Goal: Task Accomplishment & Management: Manage account settings

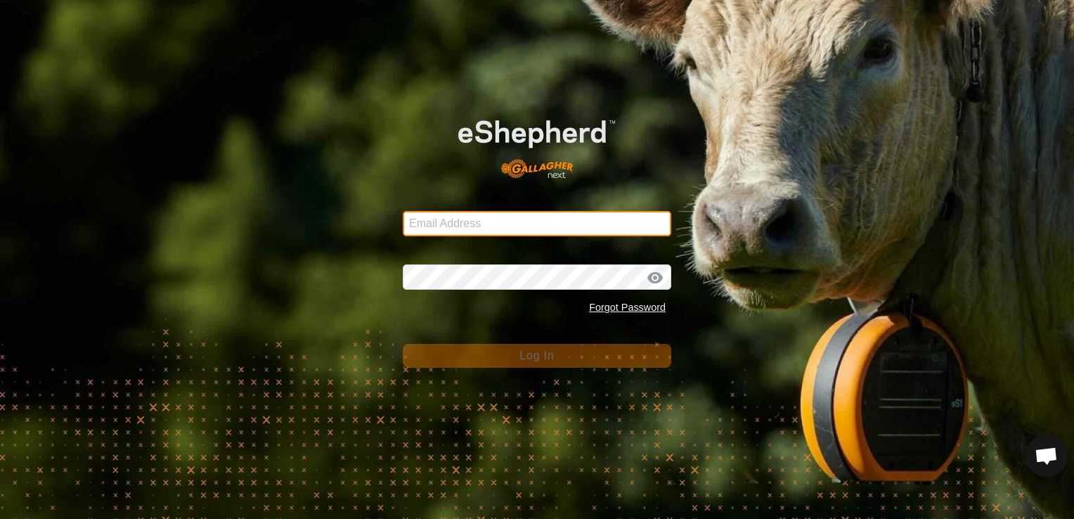
type input "[EMAIL_ADDRESS][DOMAIN_NAME]"
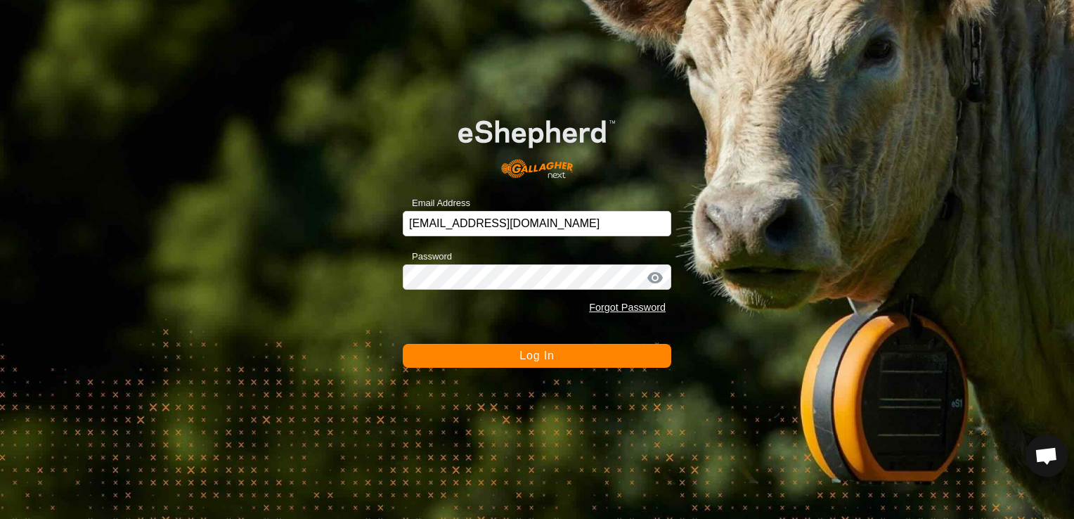
click at [515, 354] on button "Log In" at bounding box center [537, 356] width 268 height 24
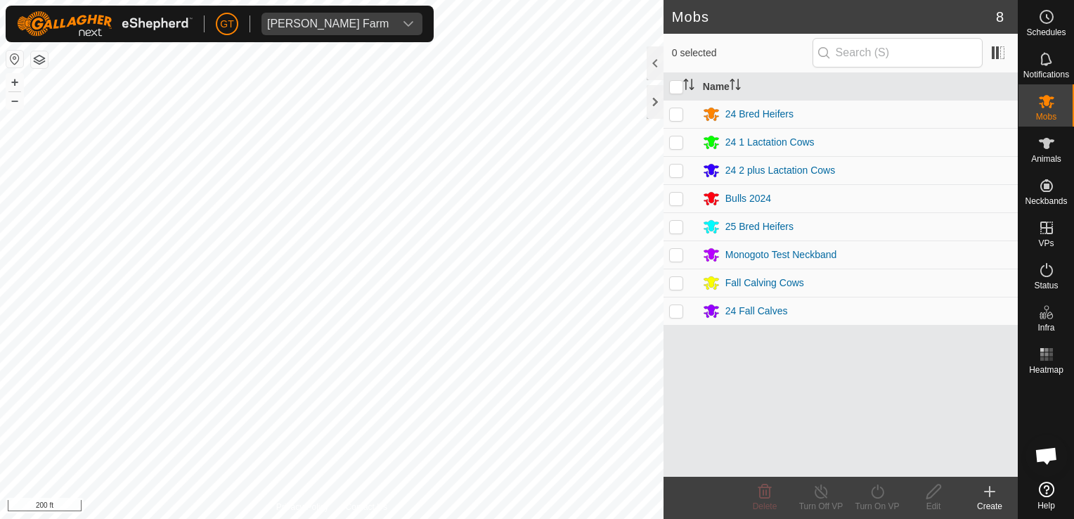
click at [675, 311] on p-checkbox at bounding box center [676, 310] width 14 height 11
checkbox input "true"
click at [875, 491] on icon at bounding box center [878, 491] width 18 height 17
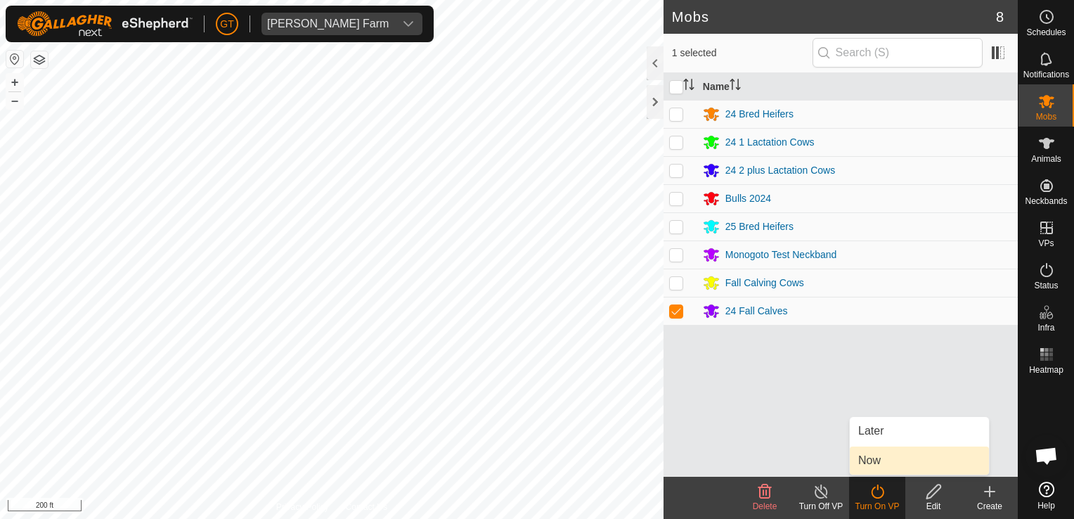
click at [886, 462] on link "Now" at bounding box center [919, 460] width 139 height 28
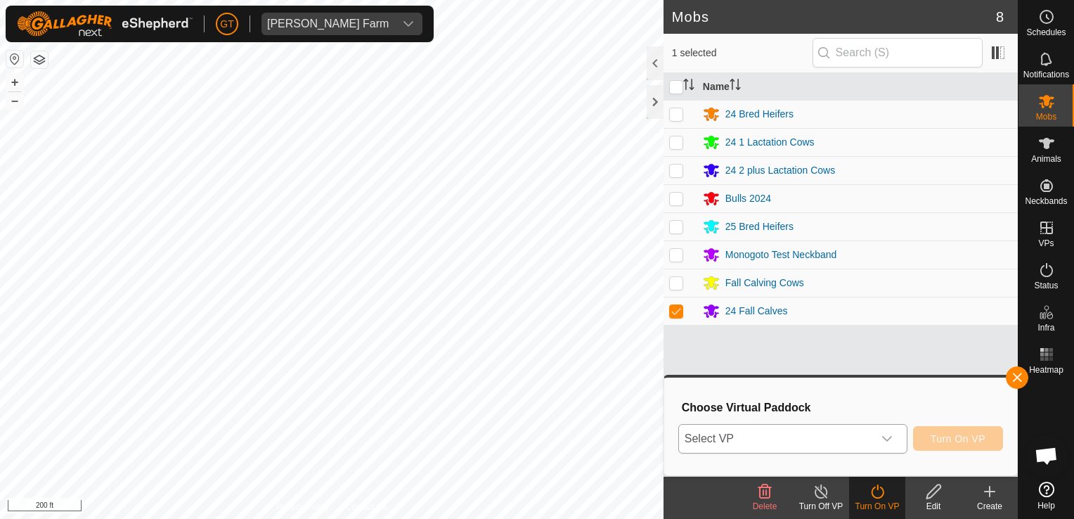
click at [890, 439] on icon "dropdown trigger" at bounding box center [887, 439] width 10 height 6
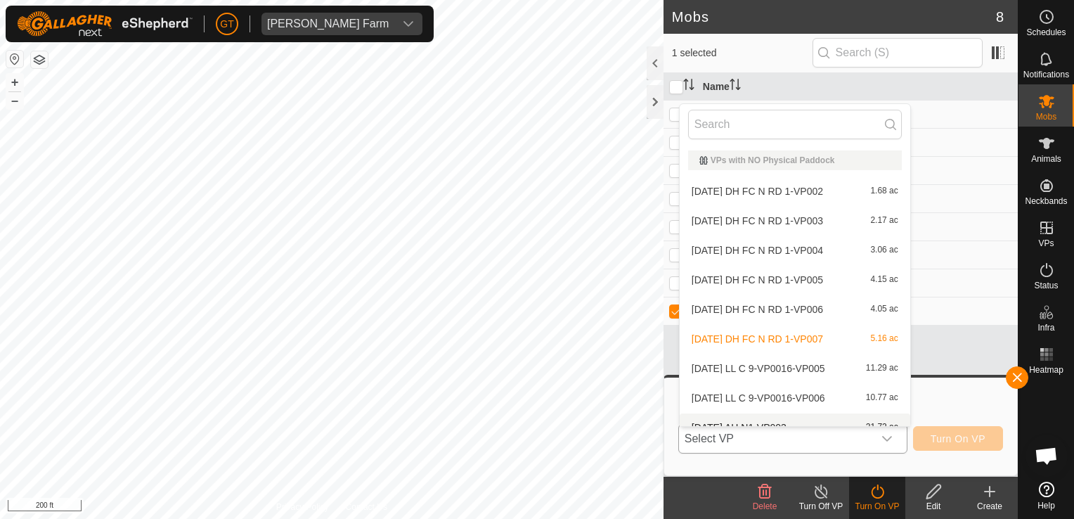
scroll to position [15, 0]
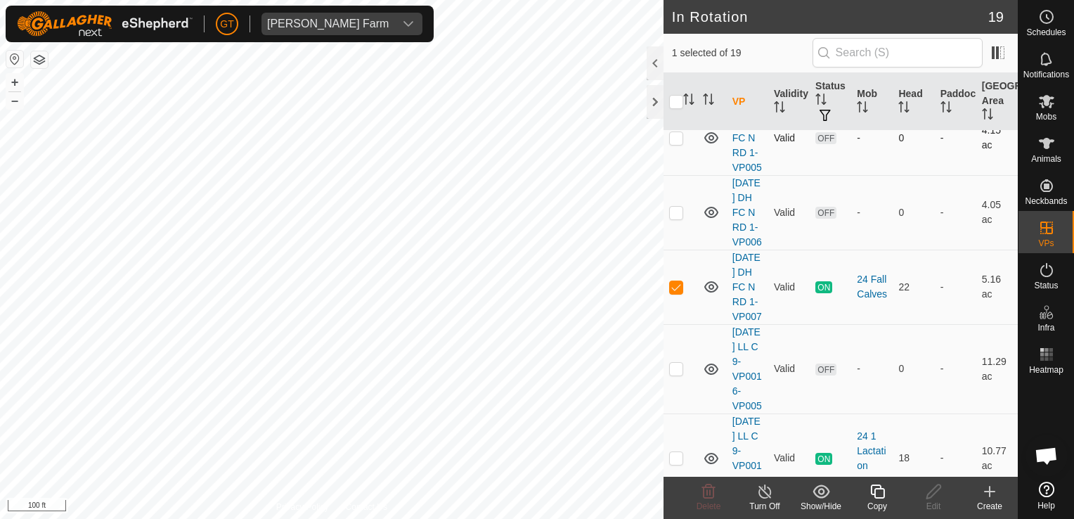
scroll to position [422, 0]
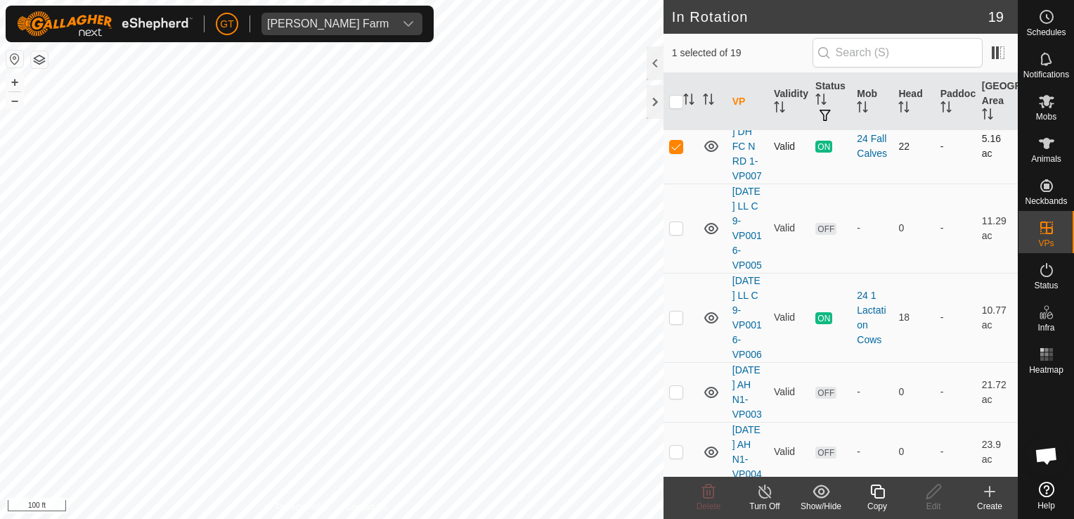
checkbox input "false"
checkbox input "true"
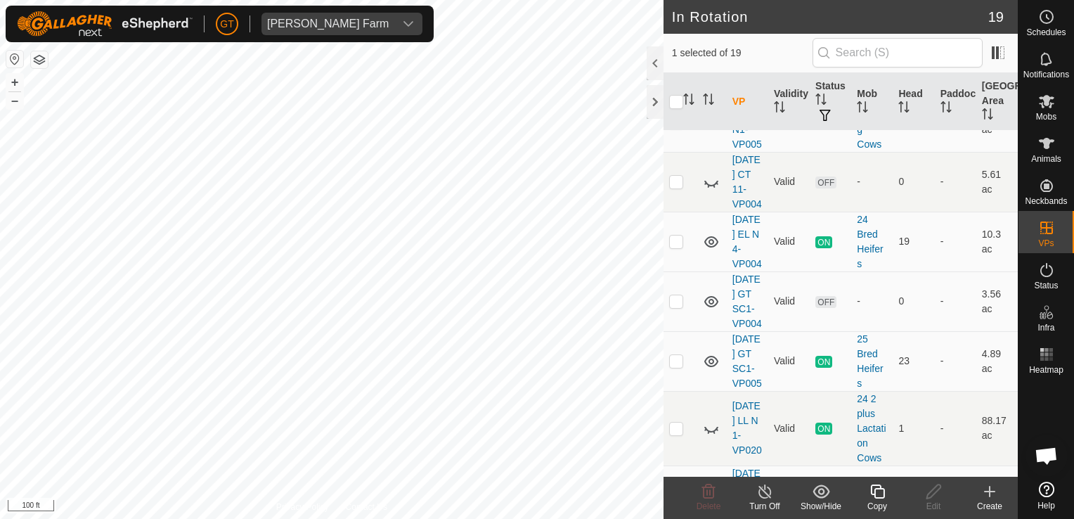
scroll to position [843, 0]
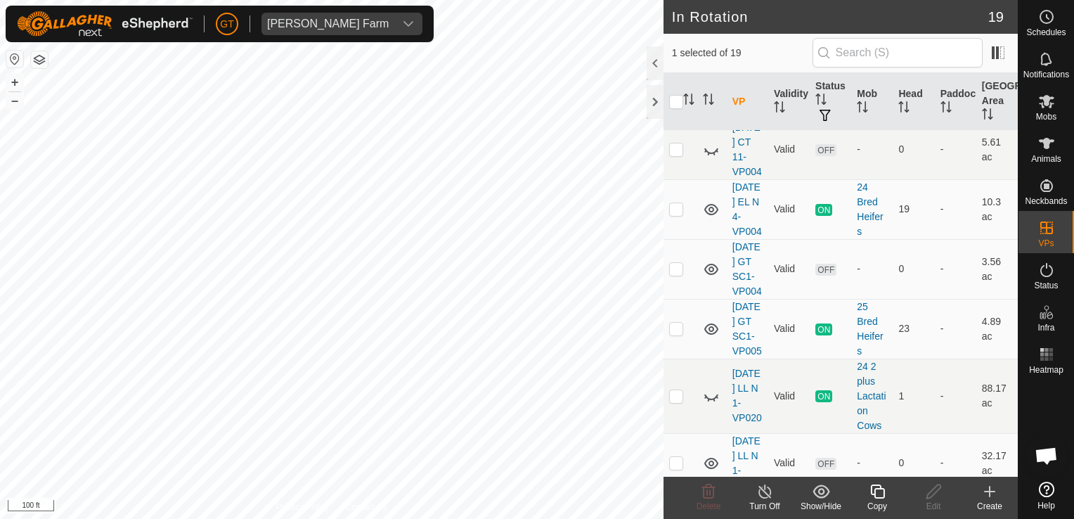
checkbox input "true"
checkbox input "false"
click at [1044, 106] on icon at bounding box center [1046, 101] width 17 height 17
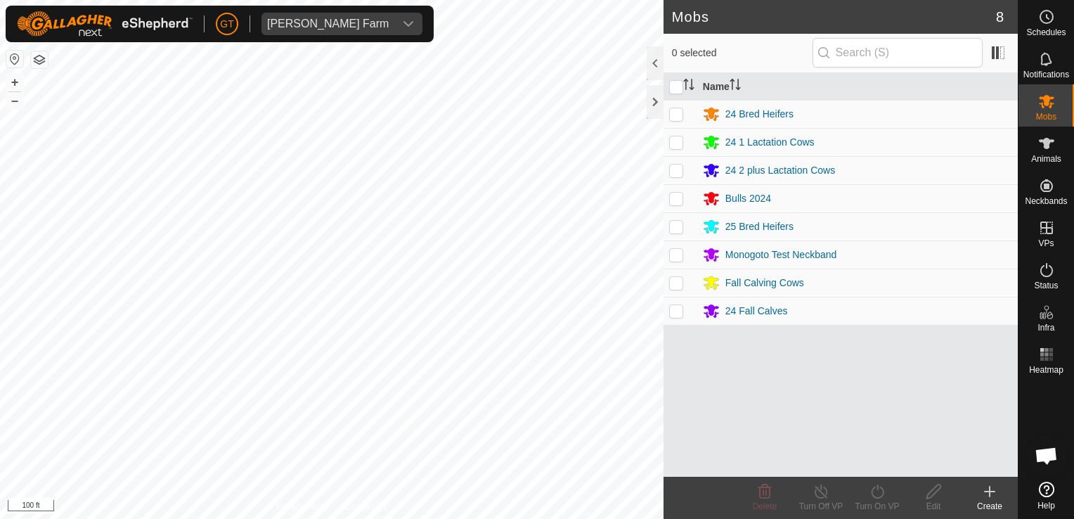
click at [672, 306] on p-checkbox at bounding box center [676, 310] width 14 height 11
checkbox input "true"
click at [870, 491] on icon at bounding box center [878, 491] width 18 height 17
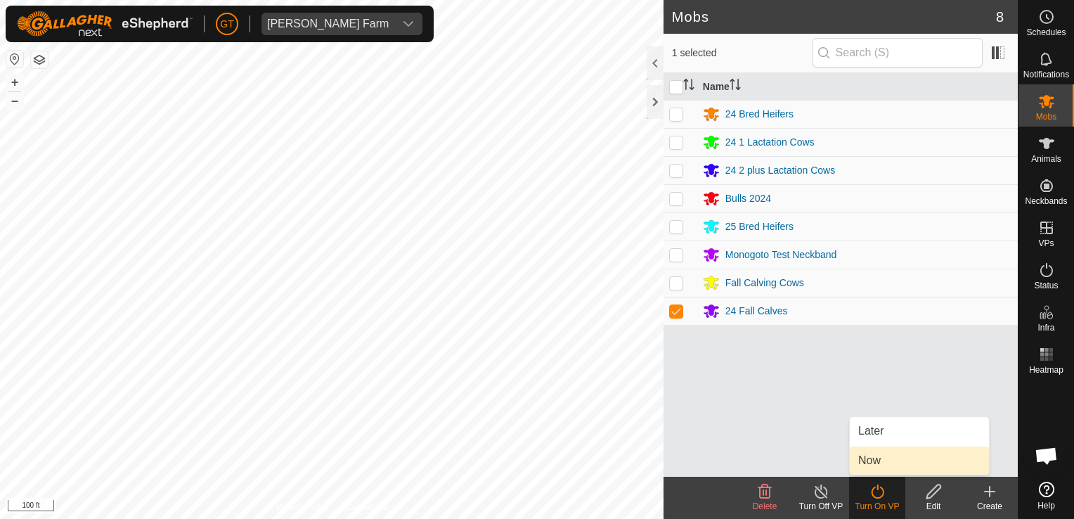
click at [878, 460] on link "Now" at bounding box center [919, 460] width 139 height 28
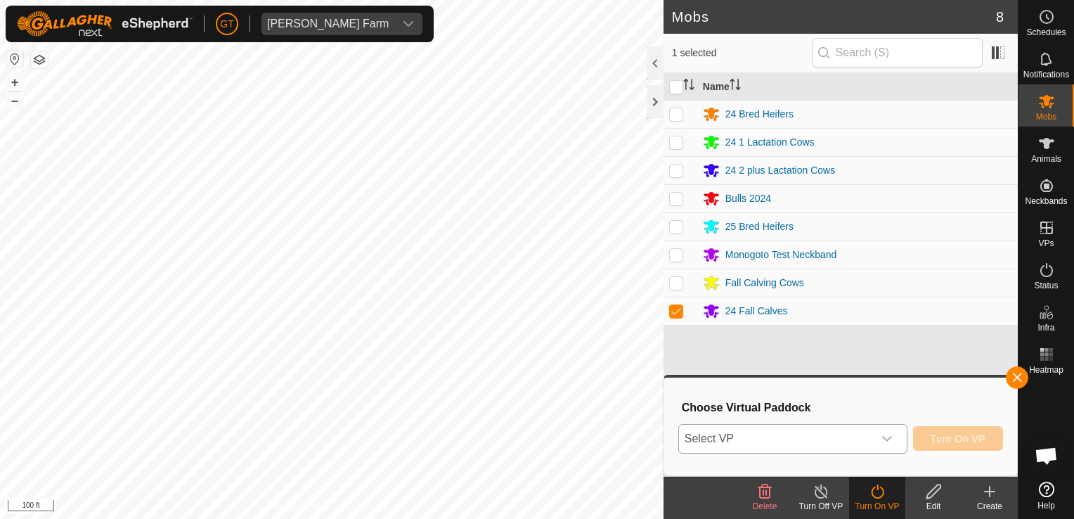
click at [890, 434] on icon "dropdown trigger" at bounding box center [886, 438] width 11 height 11
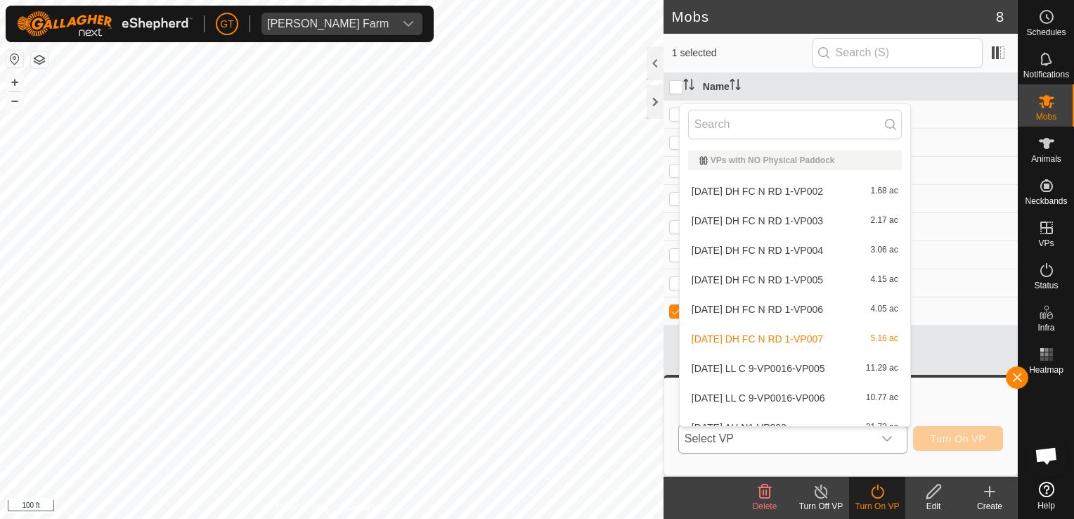
scroll to position [15, 0]
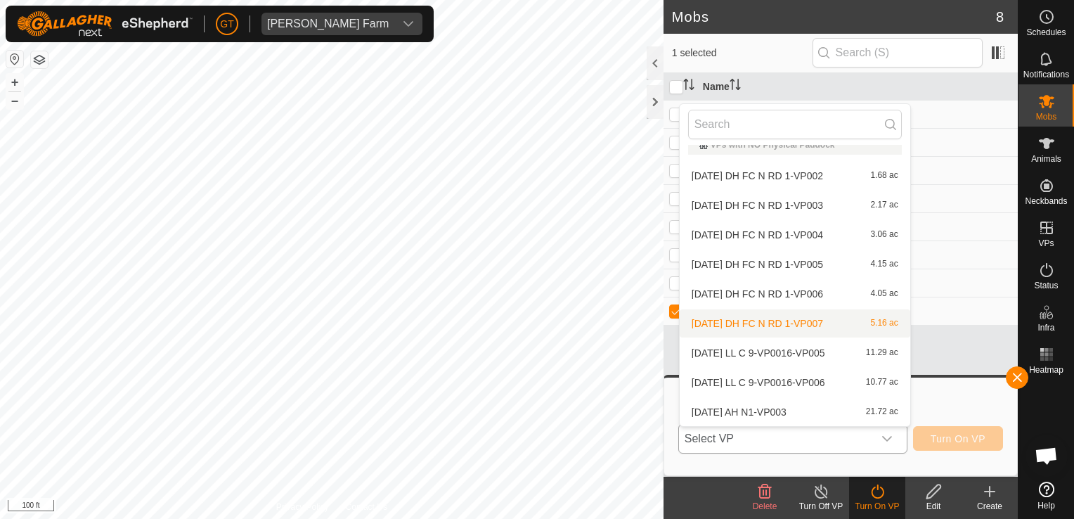
click at [784, 319] on li "[DATE] DH FC N RD 1-VP007 5.16 ac" at bounding box center [795, 323] width 230 height 28
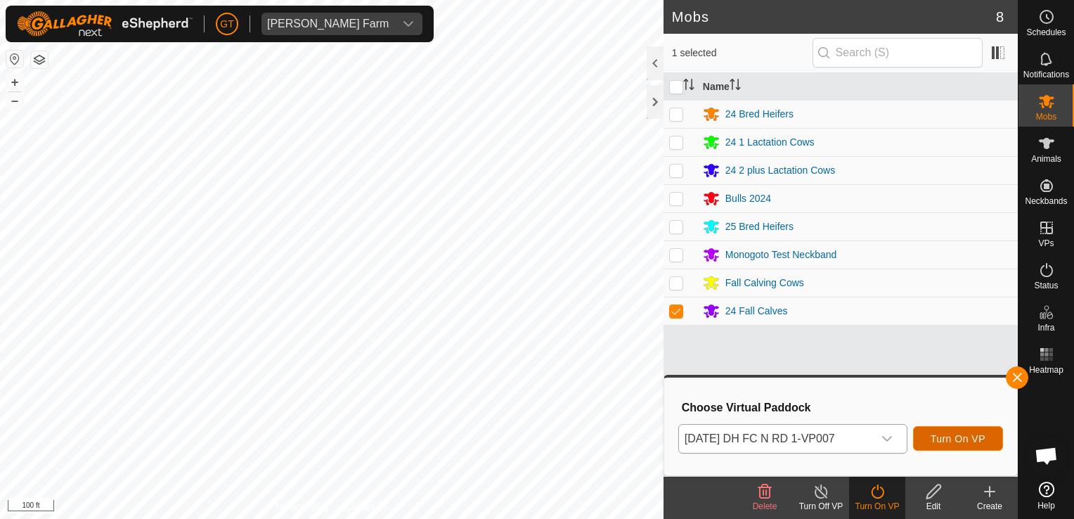
click at [975, 438] on span "Turn On VP" at bounding box center [957, 438] width 55 height 11
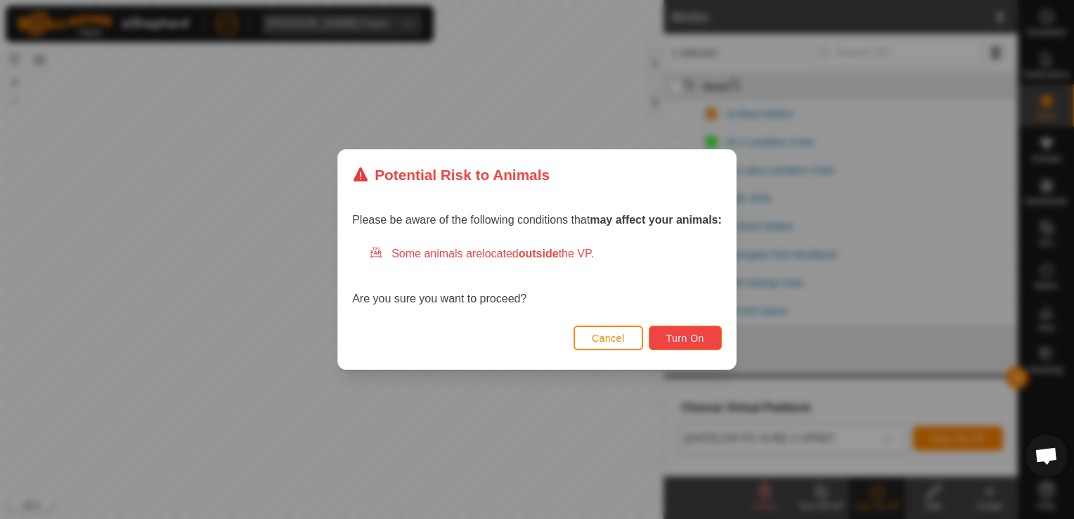
click at [700, 342] on span "Turn On" at bounding box center [685, 337] width 38 height 11
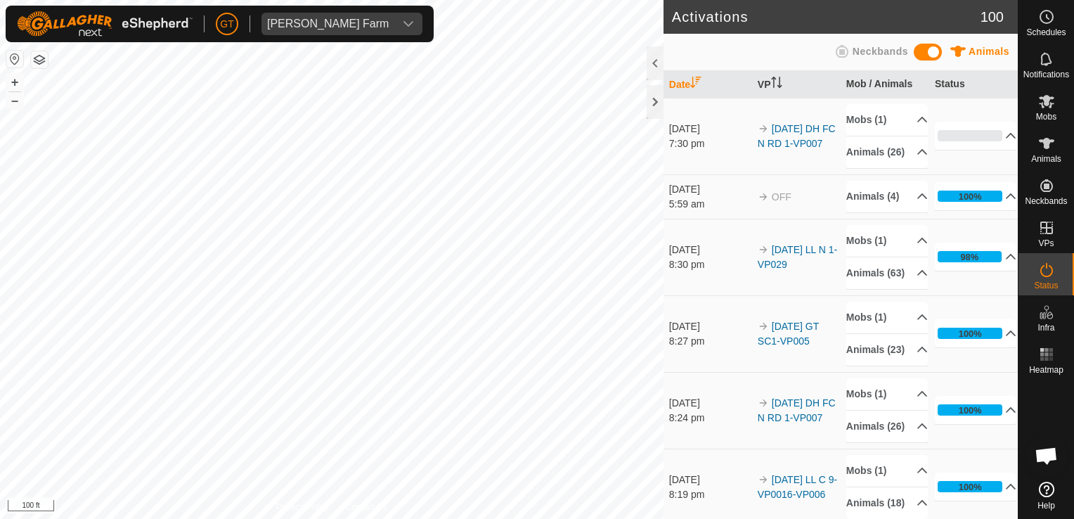
drag, startPoint x: 741, startPoint y: 207, endPoint x: 742, endPoint y: 283, distance: 75.9
drag, startPoint x: 742, startPoint y: 283, endPoint x: 713, endPoint y: 170, distance: 116.7
click at [713, 170] on td "[DATE] 7:30 pm" at bounding box center [707, 136] width 89 height 77
click at [881, 145] on p-accordion-header "Animals (26)" at bounding box center [887, 152] width 82 height 32
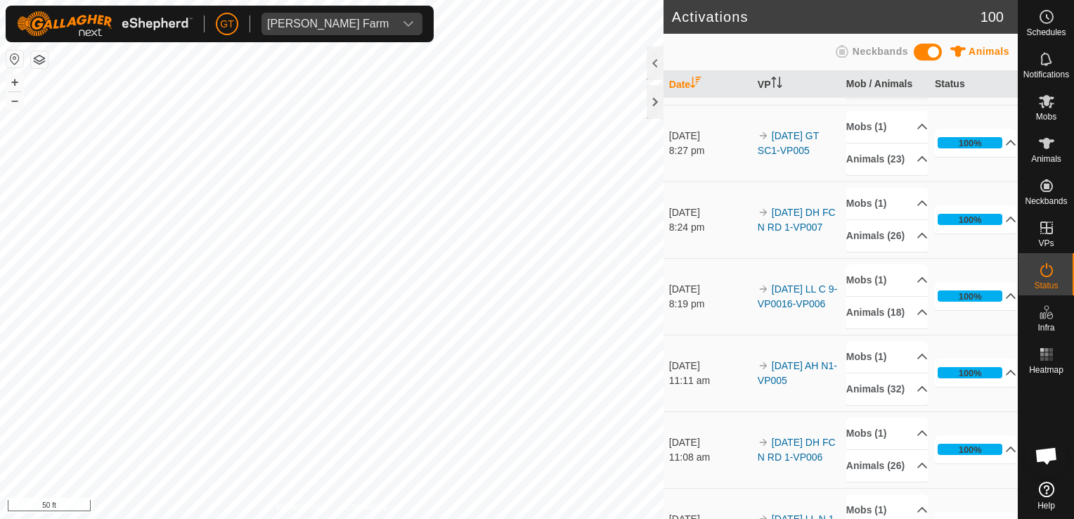
scroll to position [773, 0]
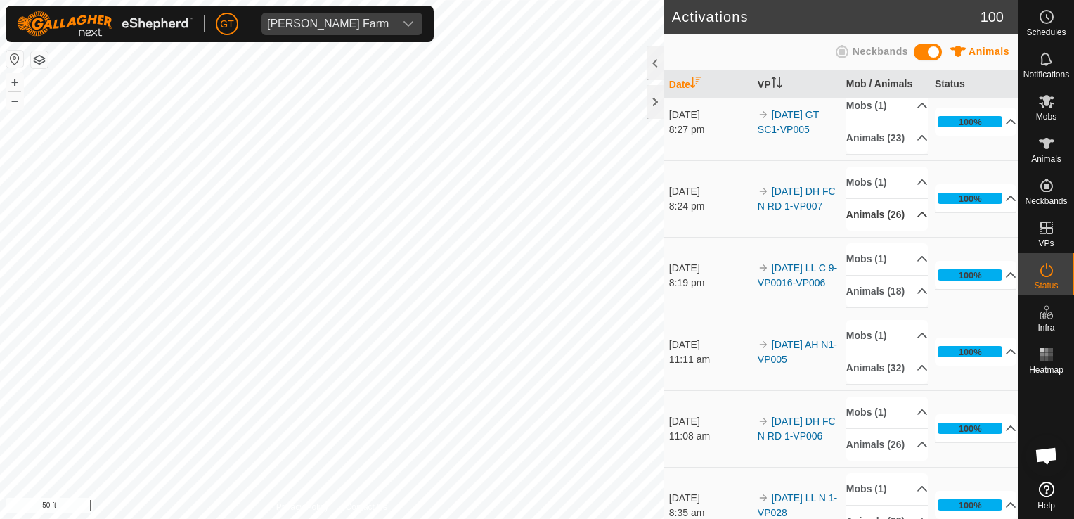
click at [883, 230] on p-accordion-header "Animals (26)" at bounding box center [887, 215] width 82 height 32
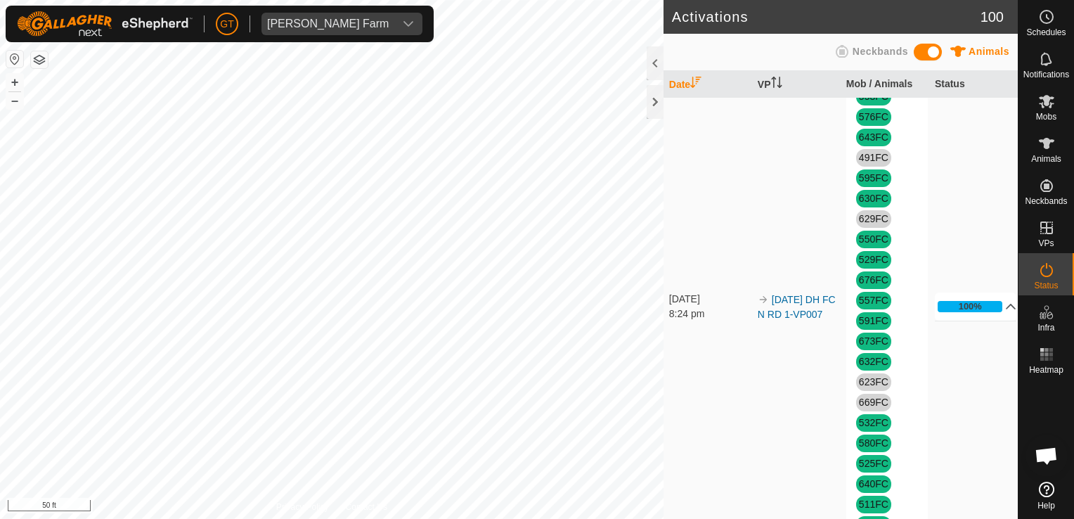
scroll to position [914, 0]
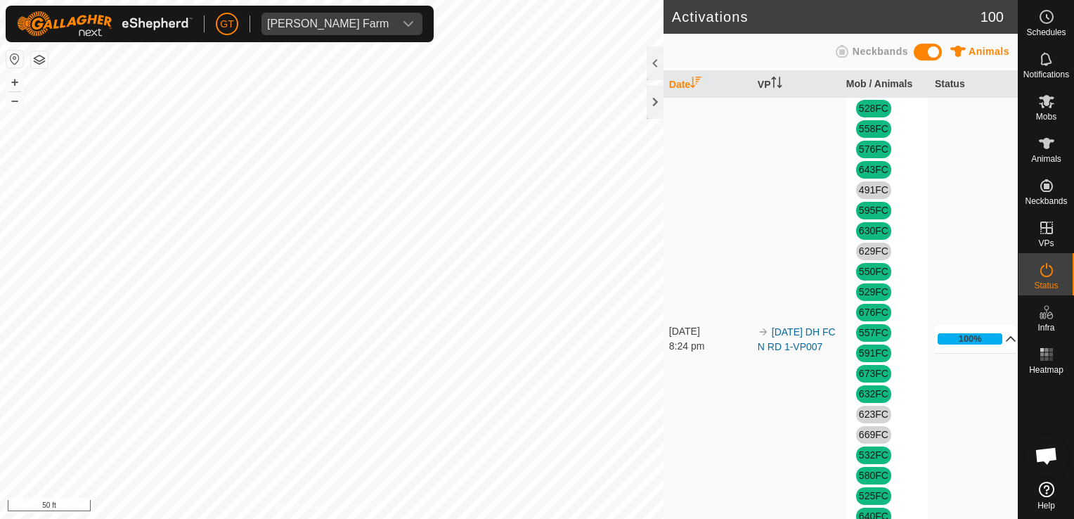
click at [972, 353] on p-accordion-header "100%" at bounding box center [976, 339] width 82 height 28
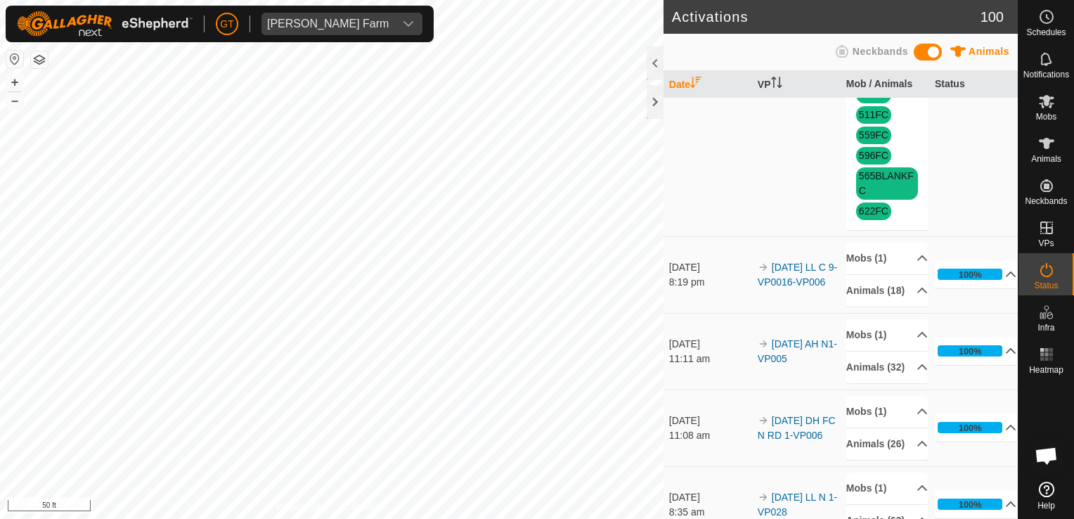
scroll to position [1476, 0]
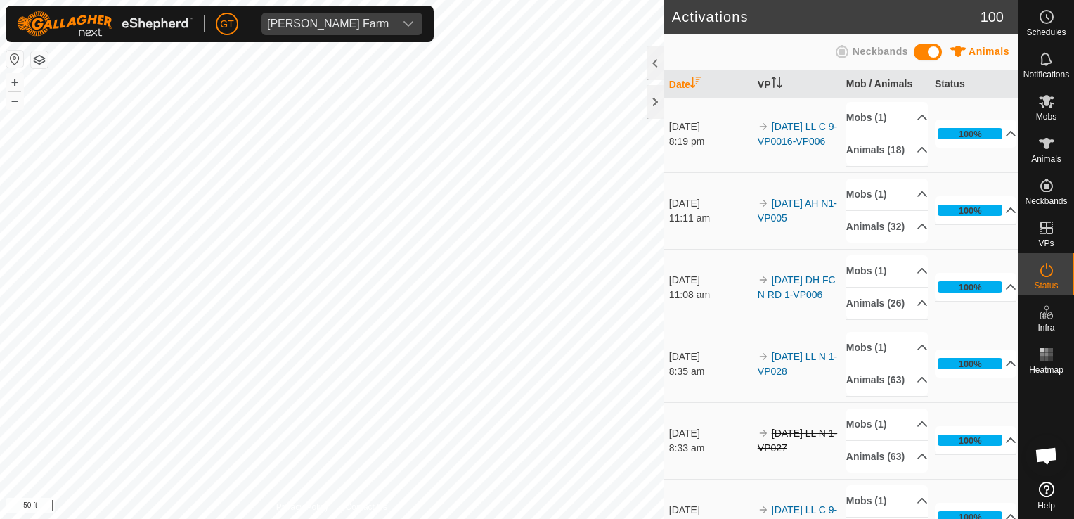
click at [0, 378] on html "[PERSON_NAME] Farm Schedules Notifications Mobs Animals Neckbands VPs Status In…" at bounding box center [537, 259] width 1074 height 519
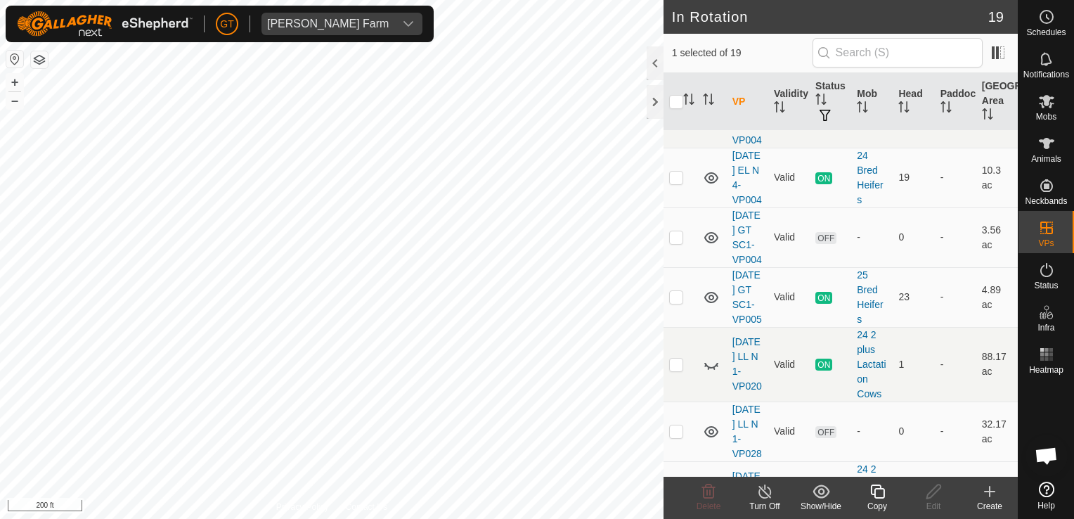
scroll to position [914, 0]
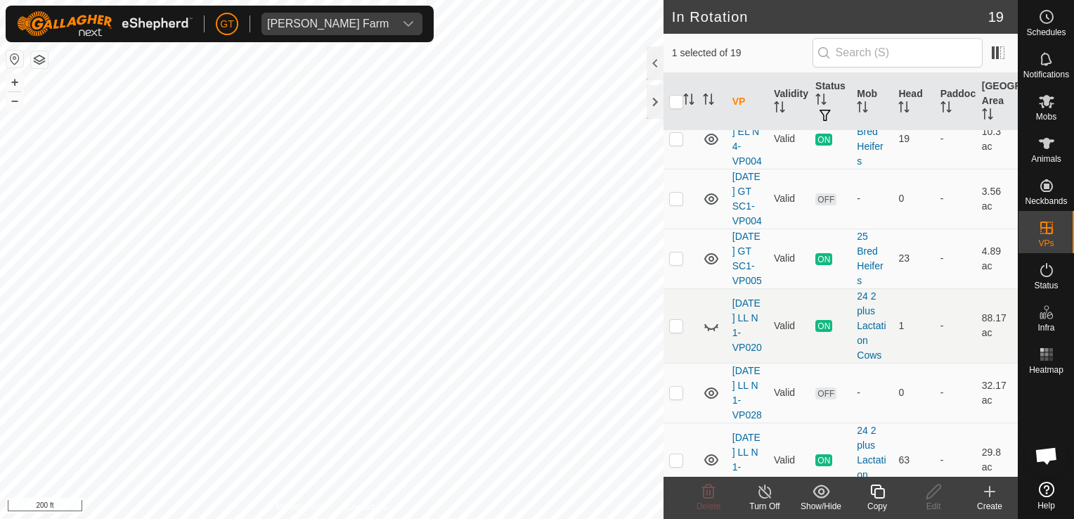
click at [887, 488] on copy-svg-icon at bounding box center [877, 491] width 56 height 17
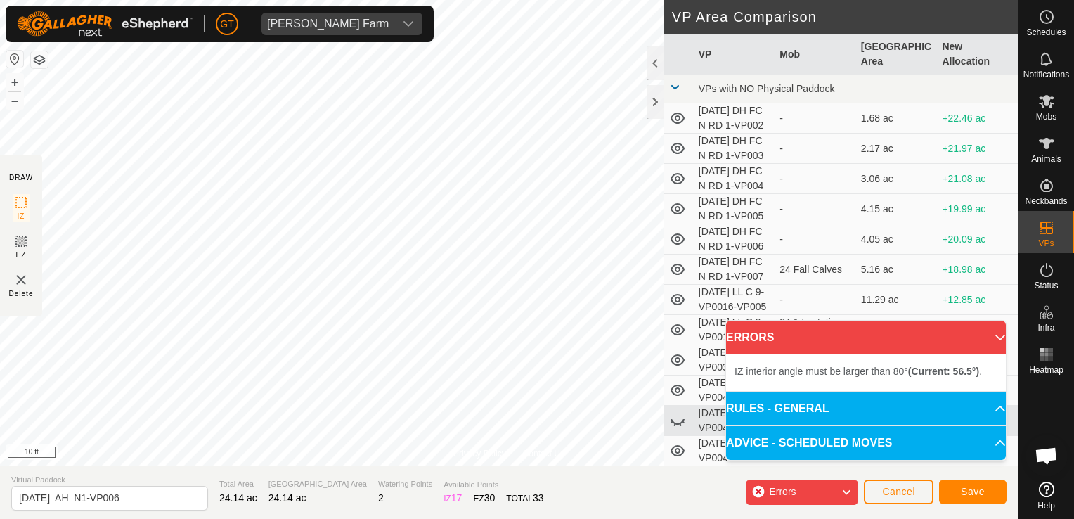
click at [514, 0] on html "[PERSON_NAME] Farm Schedules Notifications Mobs Animals Neckbands VPs Status In…" at bounding box center [537, 259] width 1074 height 519
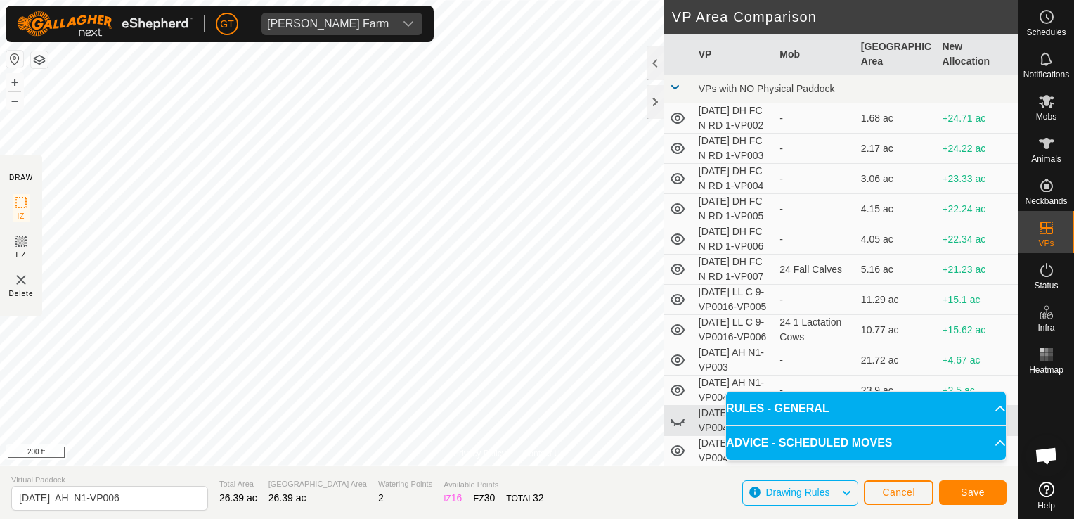
click at [0, 113] on html "[PERSON_NAME] Farm Schedules Notifications Mobs Animals Neckbands VPs Status In…" at bounding box center [537, 259] width 1074 height 519
click at [966, 497] on span "Save" at bounding box center [973, 491] width 24 height 11
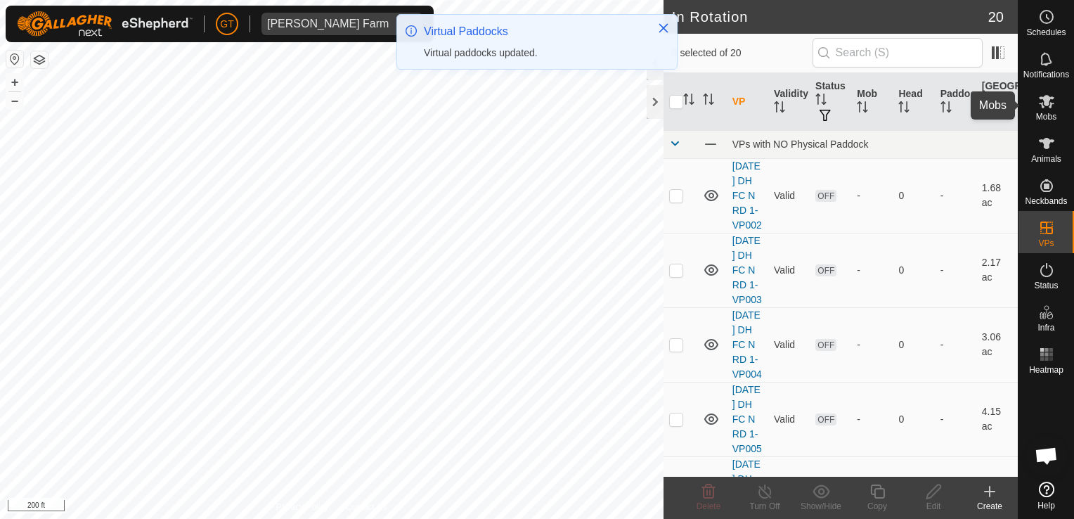
click at [1034, 102] on es-mob-svg-icon at bounding box center [1046, 101] width 25 height 22
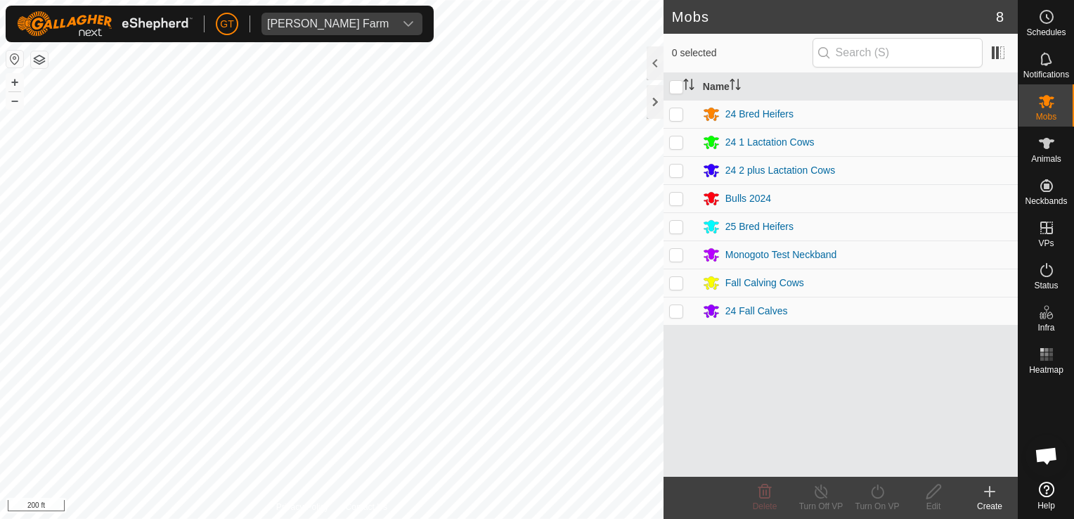
click at [678, 285] on p-checkbox at bounding box center [676, 282] width 14 height 11
checkbox input "true"
click at [875, 491] on icon at bounding box center [878, 491] width 18 height 17
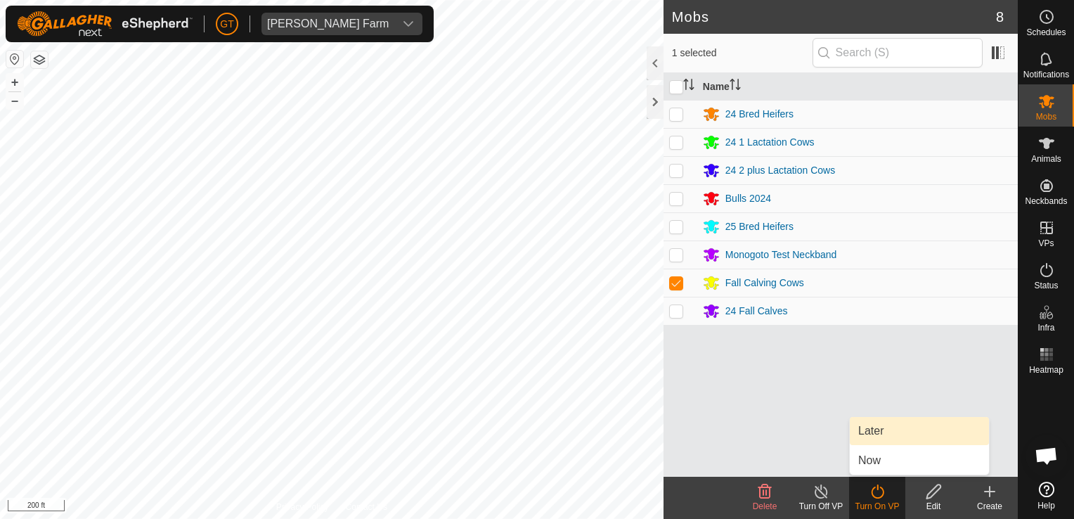
click at [885, 434] on link "Later" at bounding box center [919, 431] width 139 height 28
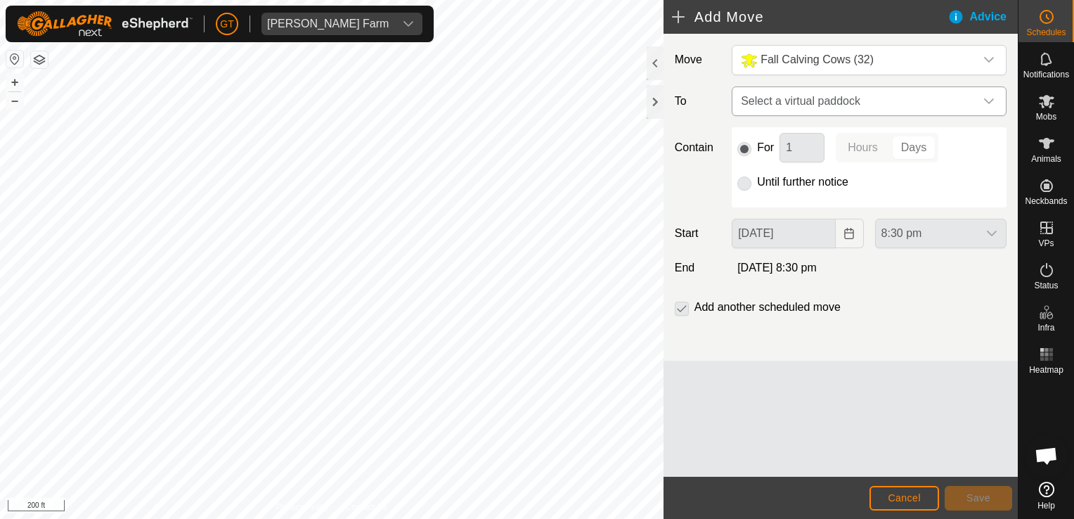
click at [987, 100] on icon "dropdown trigger" at bounding box center [989, 101] width 10 height 6
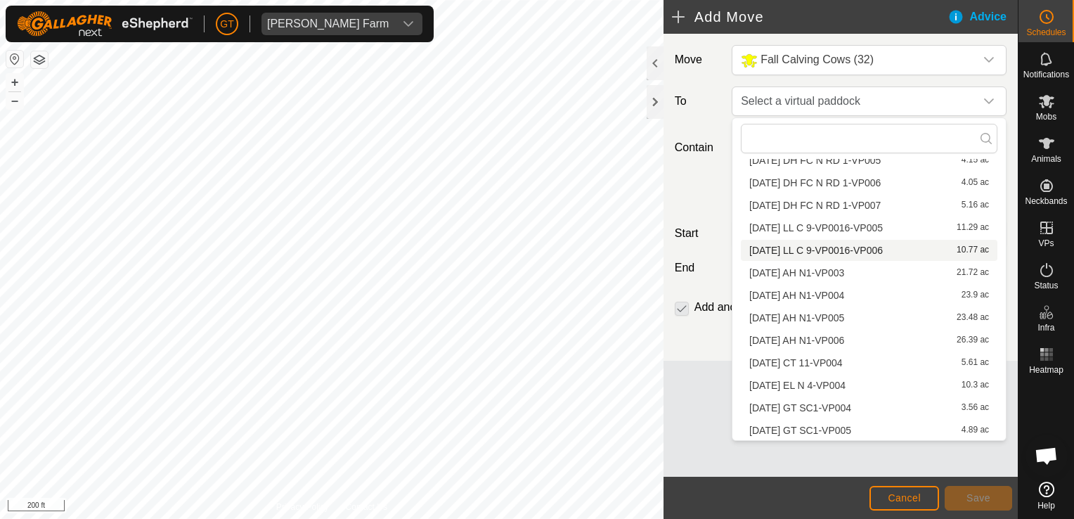
scroll to position [141, 0]
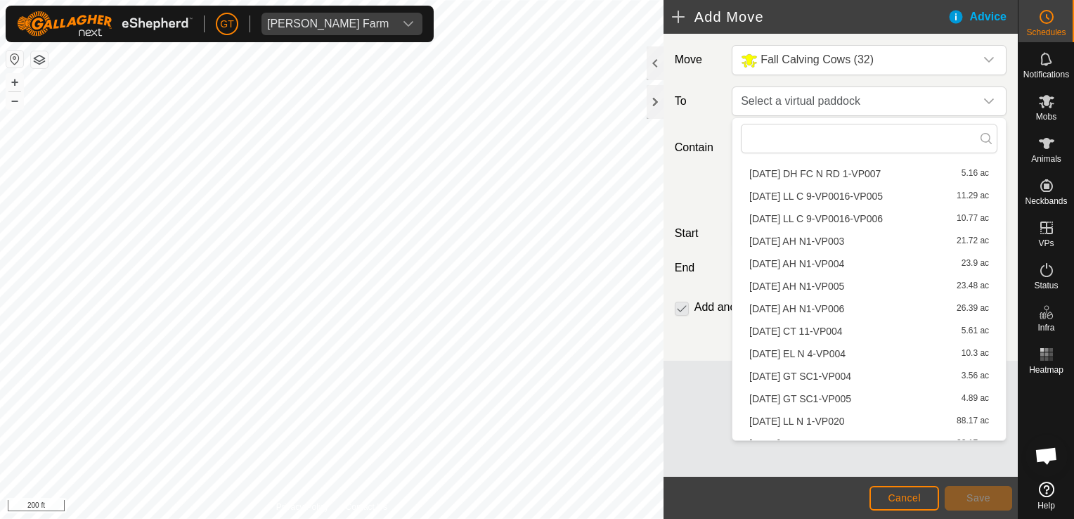
click at [818, 303] on li "[DATE] AH N1-VP006 26.39 ac" at bounding box center [869, 308] width 256 height 21
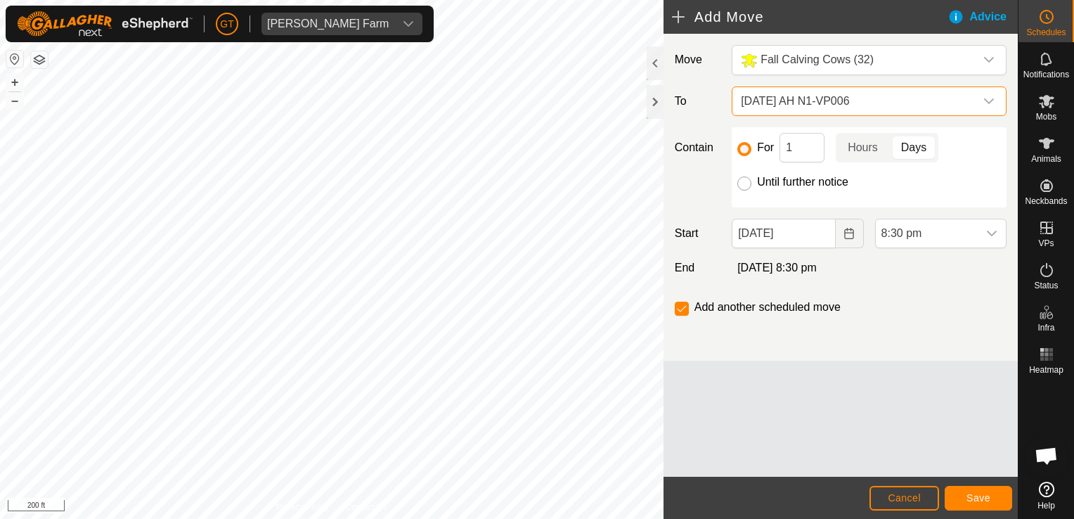
click at [748, 184] on input "Until further notice" at bounding box center [744, 183] width 14 height 14
radio input "true"
checkbox input "false"
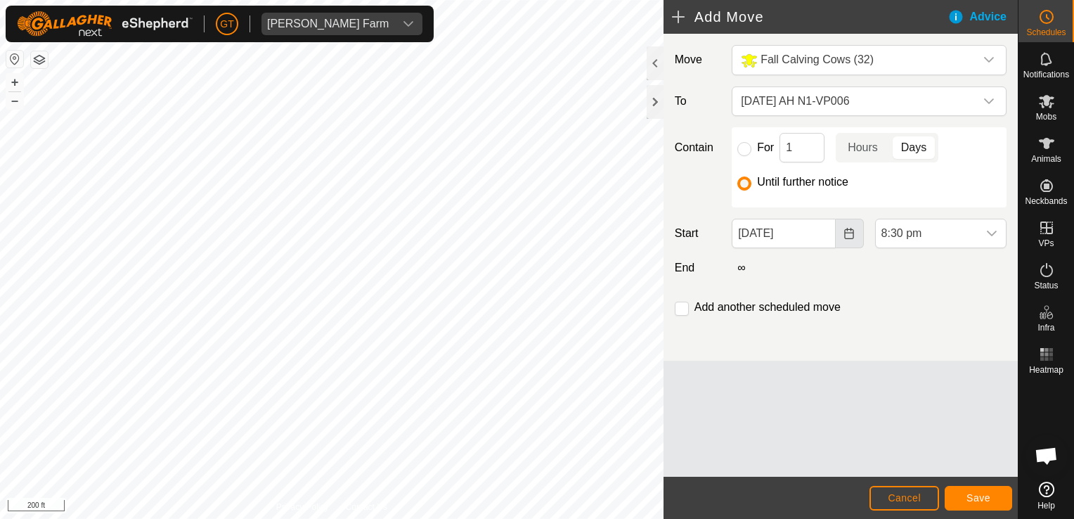
click at [851, 230] on icon "Choose Date" at bounding box center [848, 233] width 11 height 11
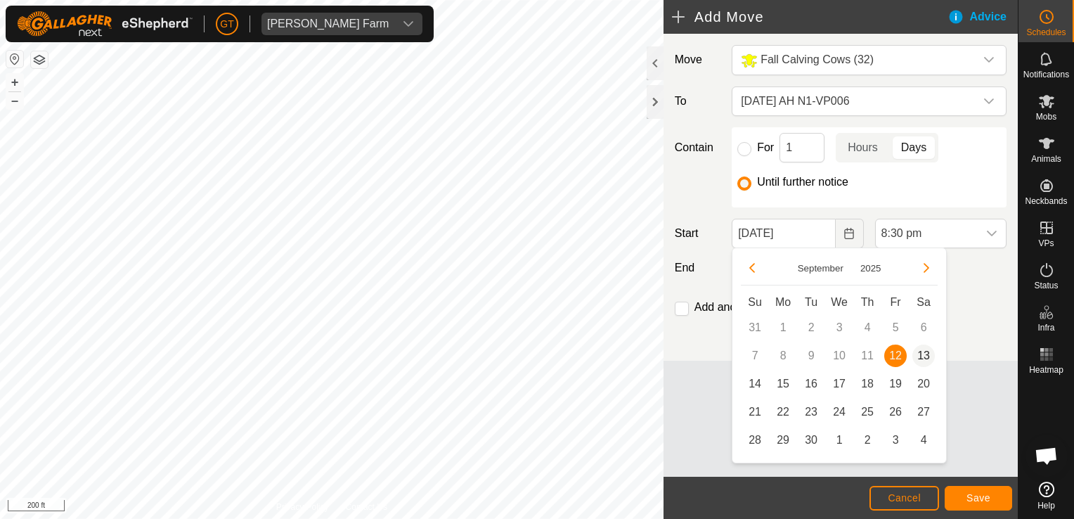
click at [922, 347] on span "13" at bounding box center [923, 355] width 22 height 22
type input "[DATE]"
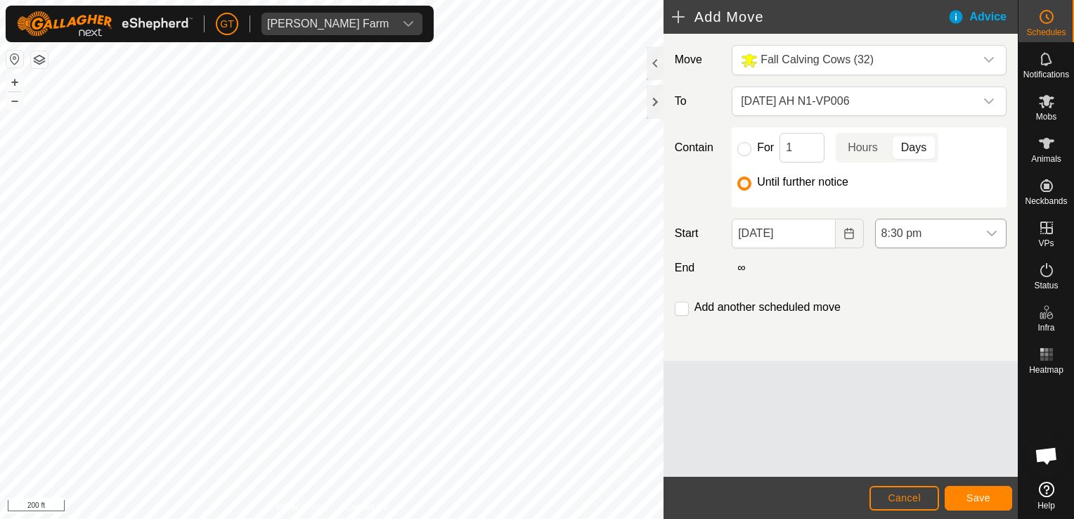
click at [1001, 230] on div "dropdown trigger" at bounding box center [991, 233] width 28 height 28
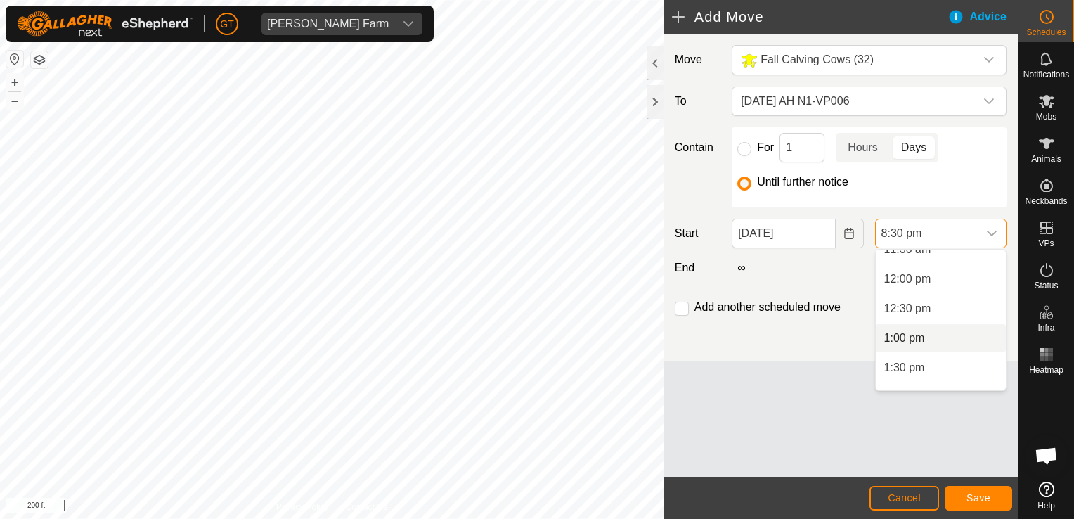
scroll to position [670, 0]
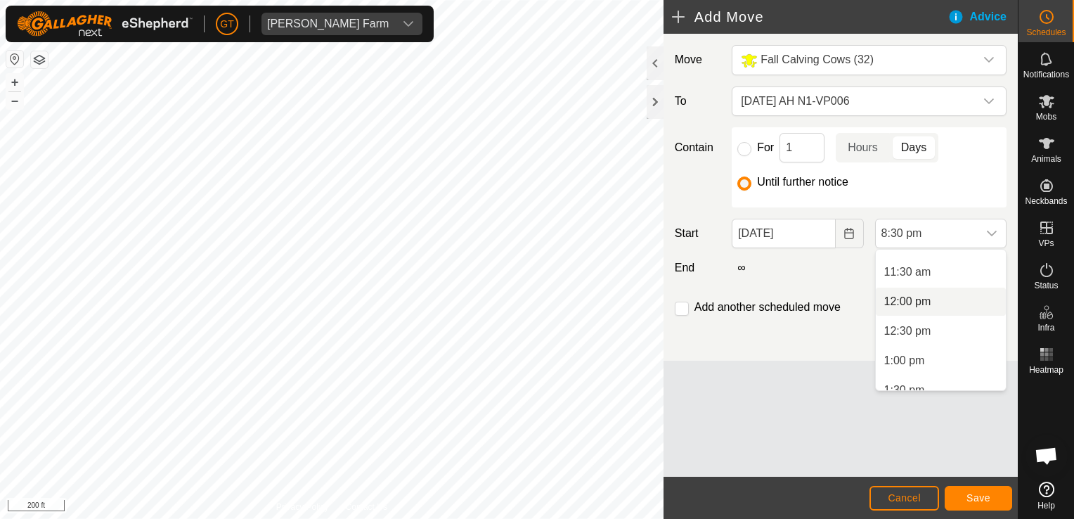
click at [933, 308] on li "12:00 pm" at bounding box center [941, 301] width 130 height 28
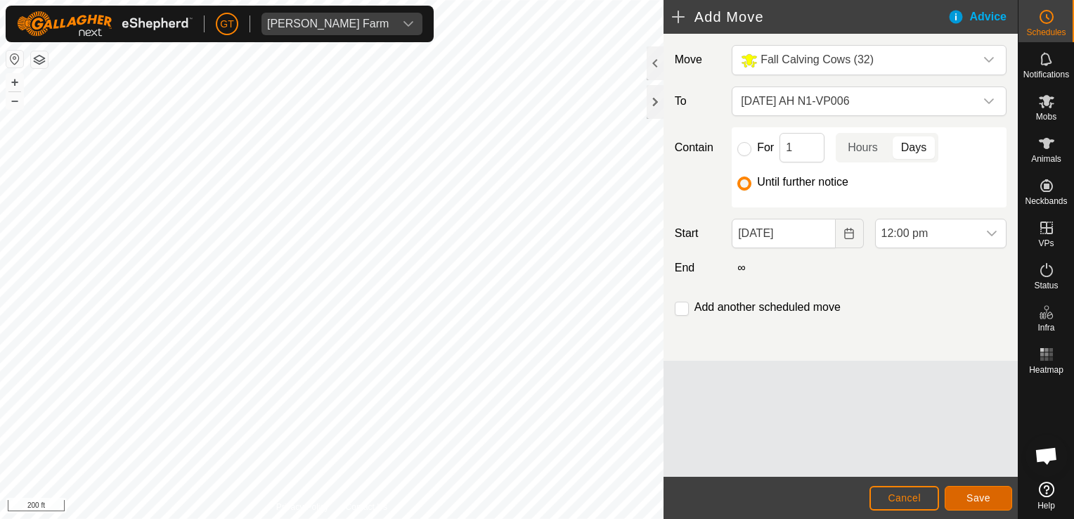
click at [987, 495] on span "Save" at bounding box center [978, 497] width 24 height 11
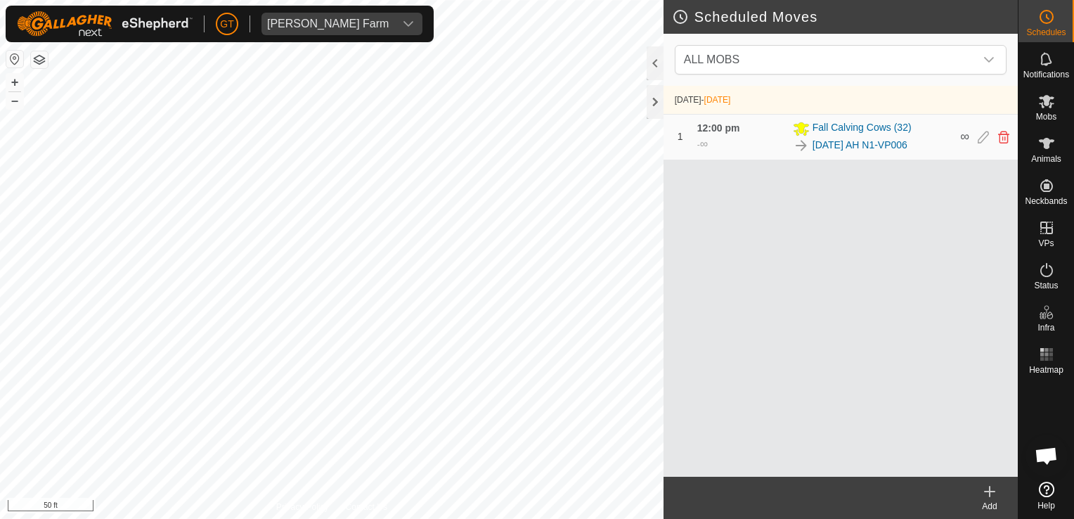
click at [699, 342] on div "Scheduled Moves ALL MOBS [DATE] - [DATE] 1 12:00 pm - ∞ Fall Calving Cows [PHON…" at bounding box center [509, 259] width 1018 height 519
click at [798, 392] on div "Scheduled Moves ALL MOBS [DATE] - [DATE] 1 12:00 pm - ∞ Fall Calving Cows [PHON…" at bounding box center [509, 259] width 1018 height 519
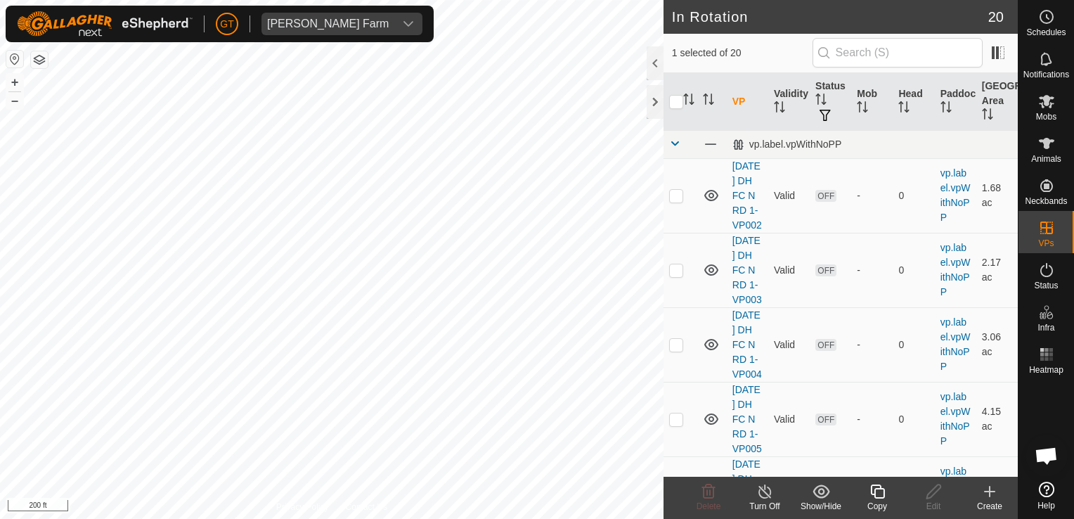
click at [871, 491] on icon at bounding box center [877, 491] width 14 height 14
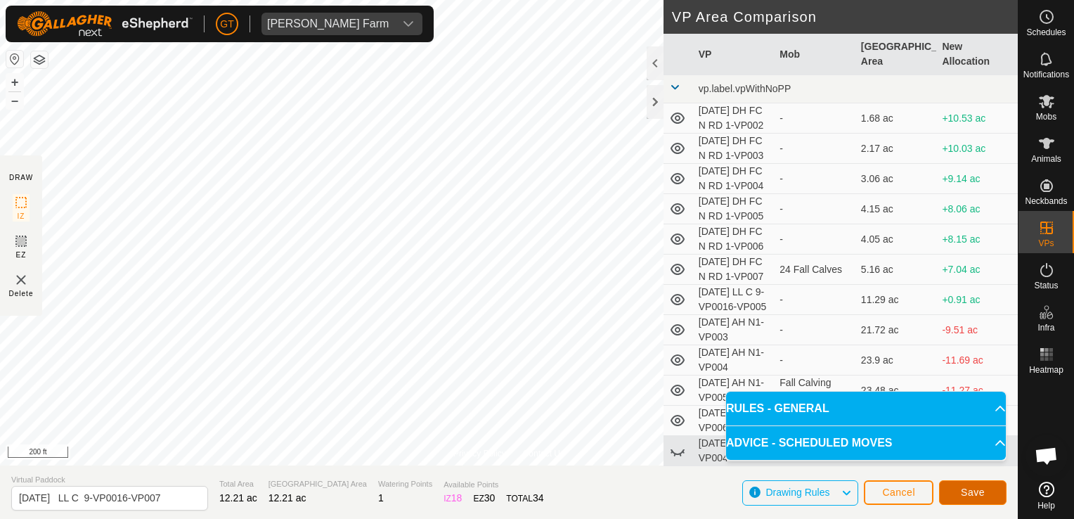
click at [965, 486] on span "Save" at bounding box center [973, 491] width 24 height 11
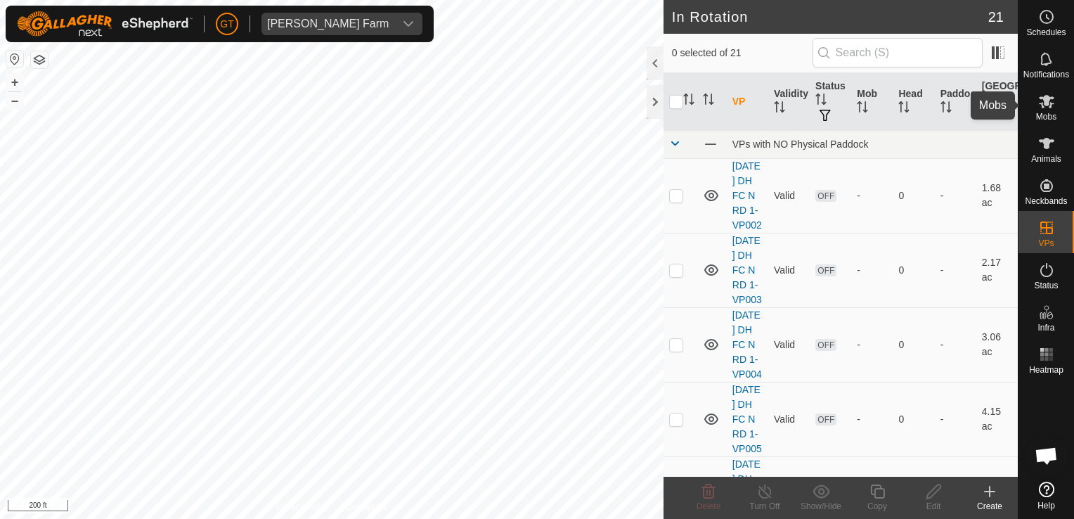
click at [1041, 100] on icon at bounding box center [1046, 101] width 17 height 17
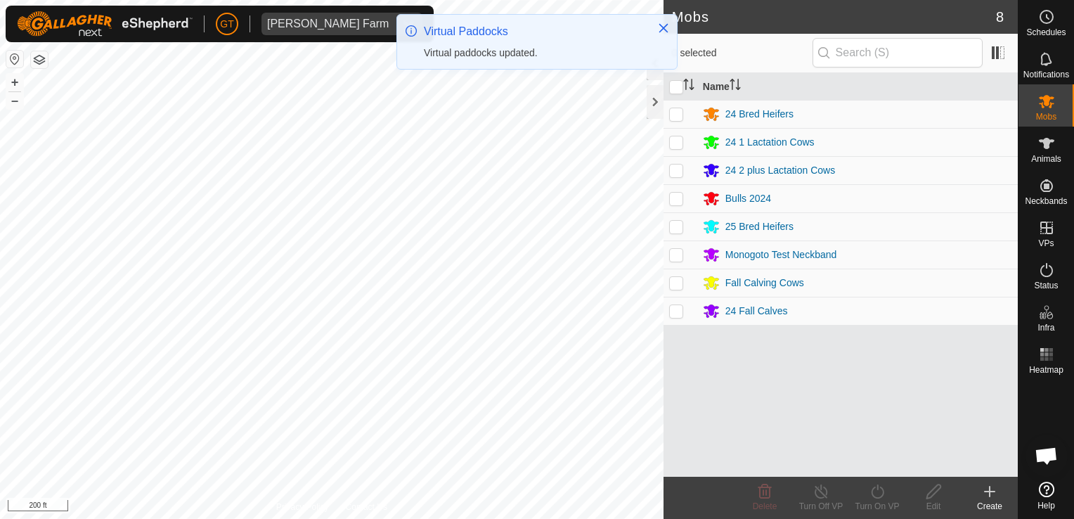
click at [675, 143] on p-checkbox at bounding box center [676, 141] width 14 height 11
checkbox input "true"
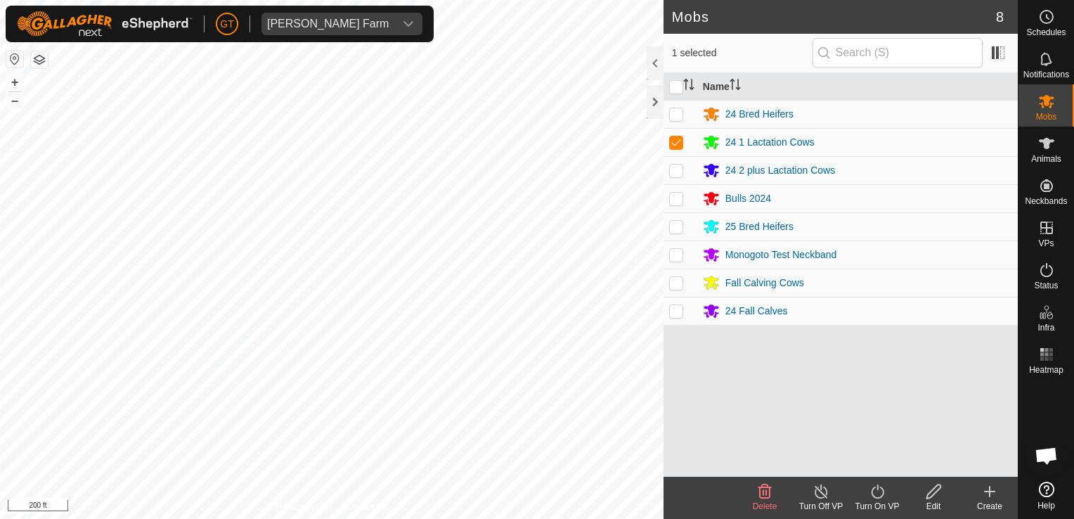
drag, startPoint x: 898, startPoint y: 460, endPoint x: 898, endPoint y: 472, distance: 12.6
click at [898, 471] on div "Name 24 Bred Heifers 24 1 Lactation Cows 24 2 plus Lactation Cows Bulls 2024 25…" at bounding box center [840, 274] width 354 height 403
click at [877, 490] on icon at bounding box center [877, 491] width 13 height 14
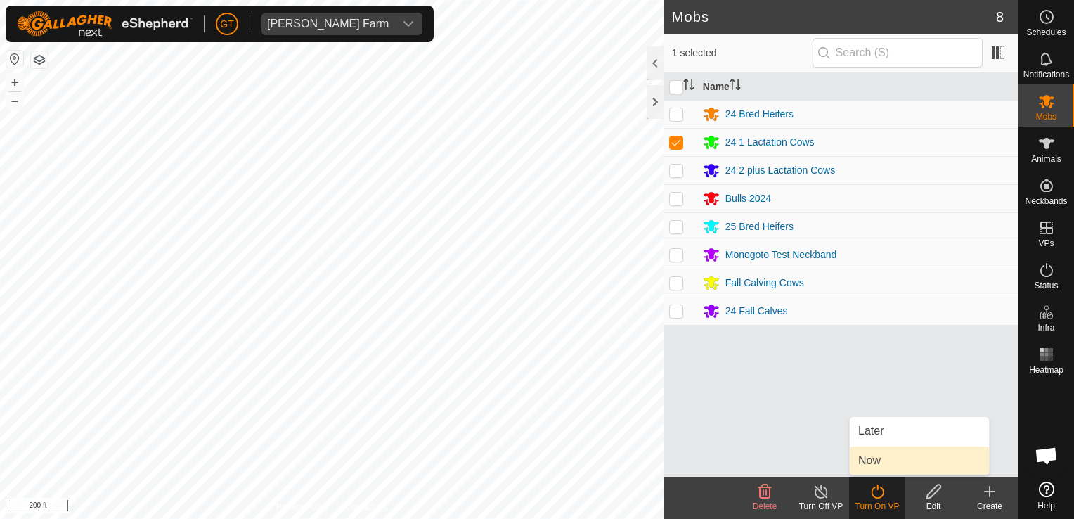
click at [881, 465] on link "Now" at bounding box center [919, 460] width 139 height 28
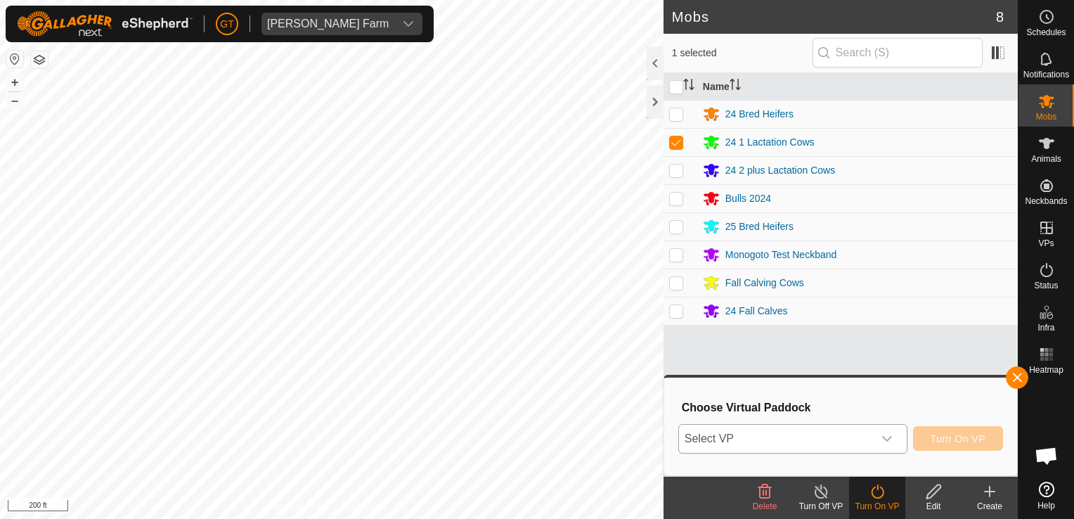
click at [892, 433] on icon "dropdown trigger" at bounding box center [886, 438] width 11 height 11
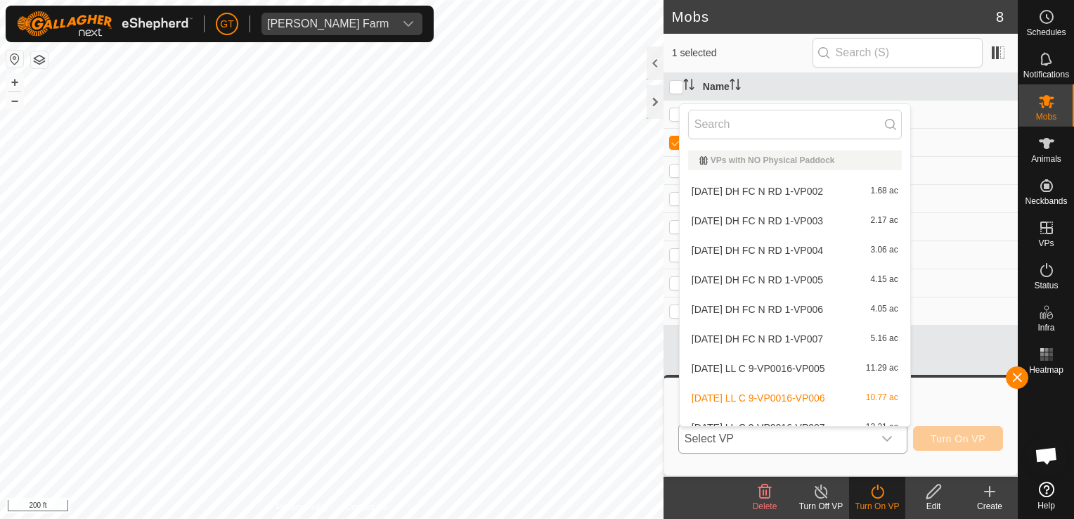
scroll to position [15, 0]
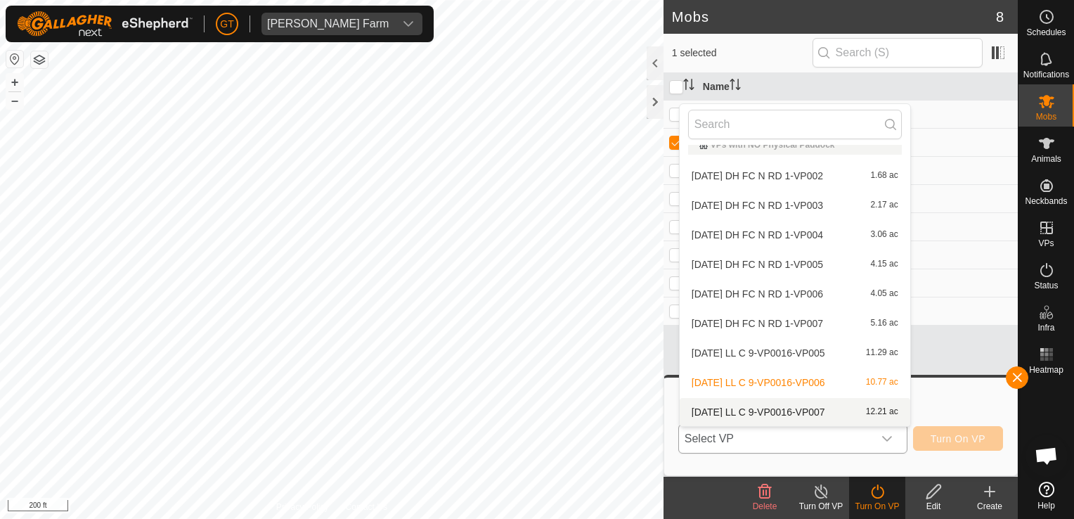
click at [812, 411] on li "[DATE] LL C 9-VP0016-VP007 12.21 ac" at bounding box center [795, 412] width 230 height 28
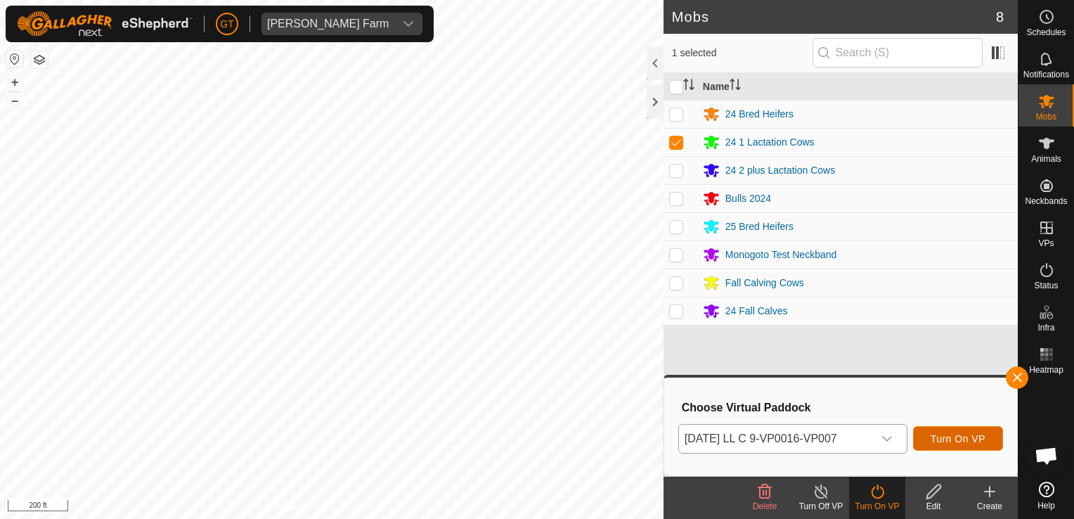
click at [951, 440] on span "Turn On VP" at bounding box center [957, 438] width 55 height 11
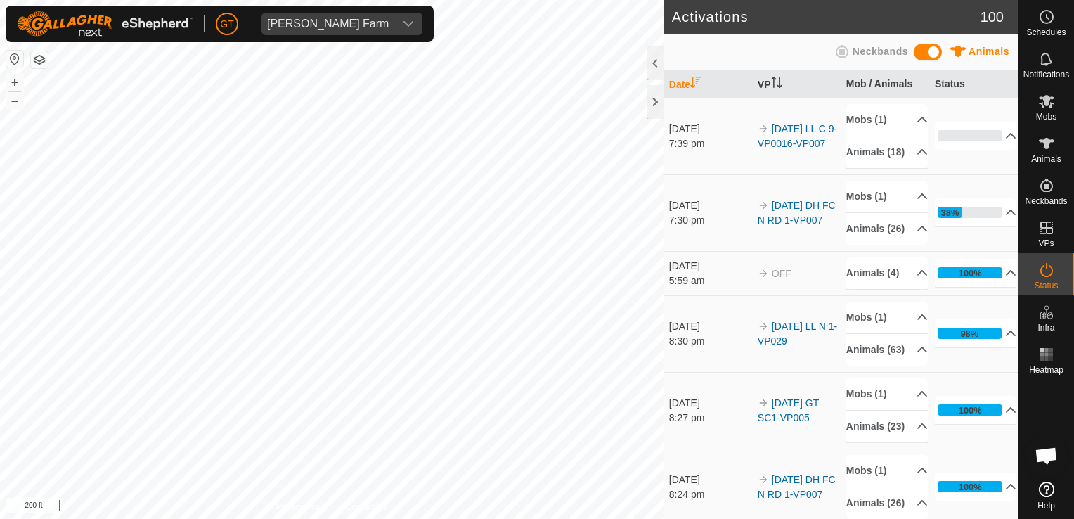
click at [0, 365] on html "[PERSON_NAME] Farm Schedules Notifications Mobs Animals Neckbands VPs Status In…" at bounding box center [537, 259] width 1074 height 519
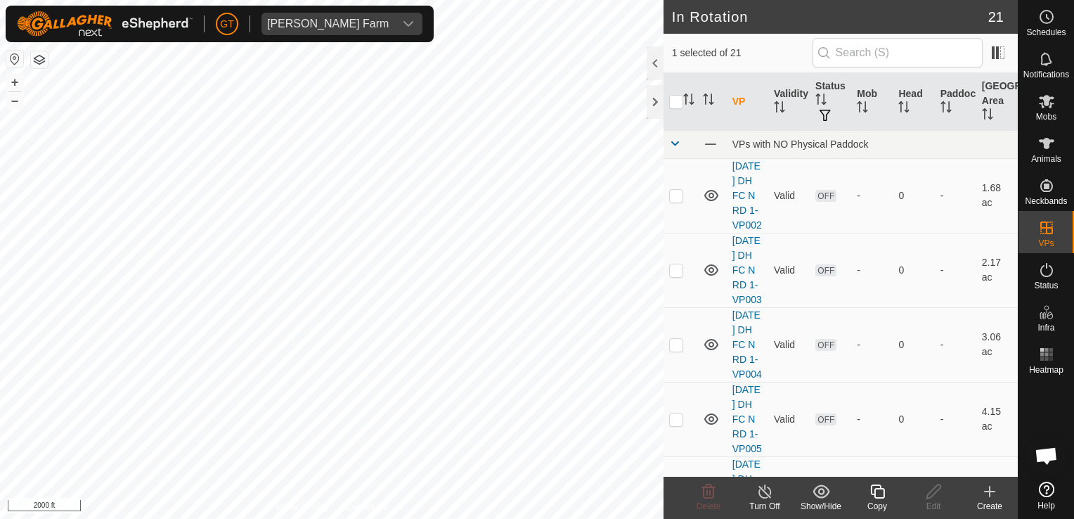
checkbox input "false"
checkbox input "true"
checkbox input "false"
click at [701, 483] on icon at bounding box center [708, 491] width 17 height 17
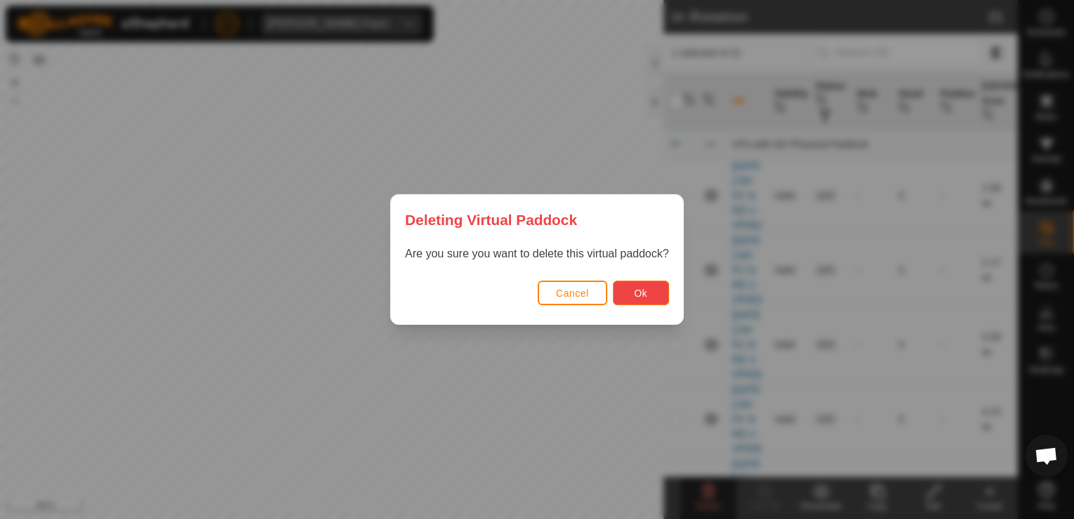
click at [632, 293] on button "Ok" at bounding box center [641, 292] width 56 height 25
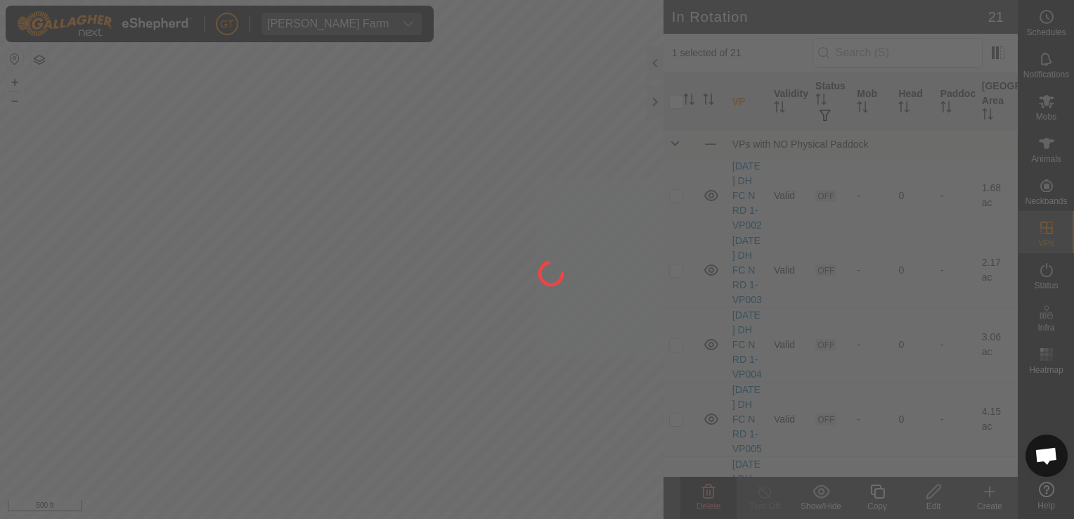
checkbox input "false"
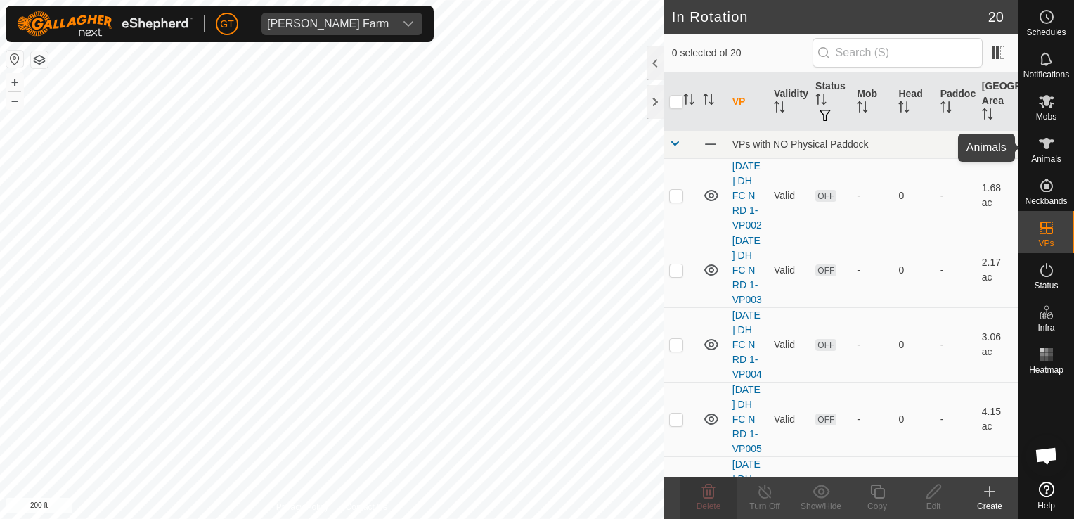
click at [1039, 137] on icon at bounding box center [1046, 143] width 17 height 17
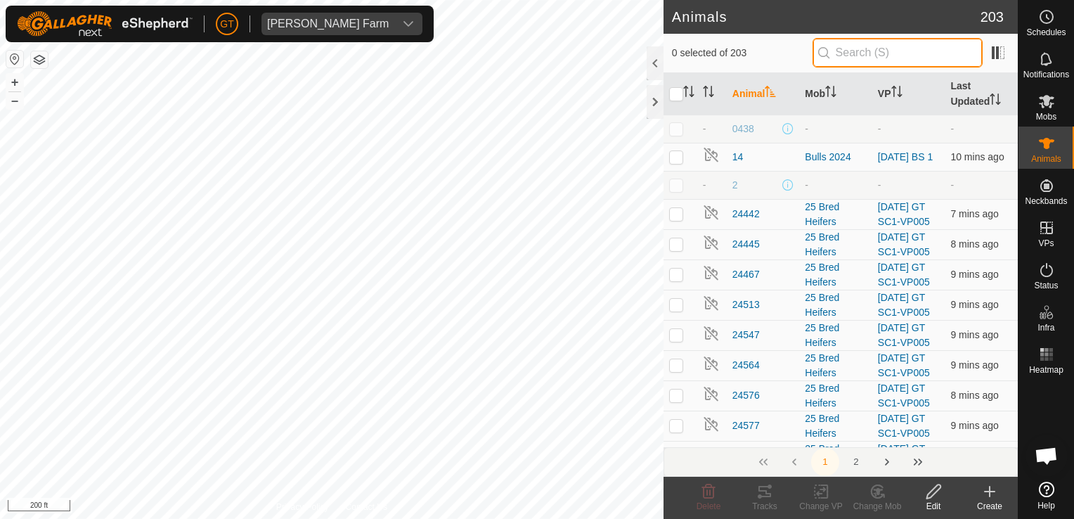
click at [939, 62] on input "text" at bounding box center [897, 53] width 170 height 30
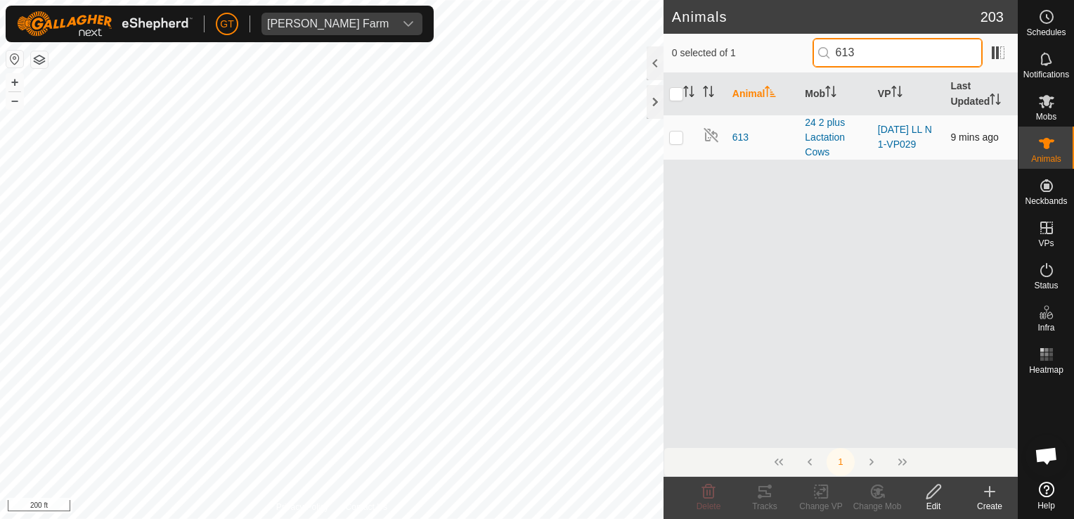
type input "613"
click at [677, 136] on p-checkbox at bounding box center [676, 136] width 14 height 11
checkbox input "true"
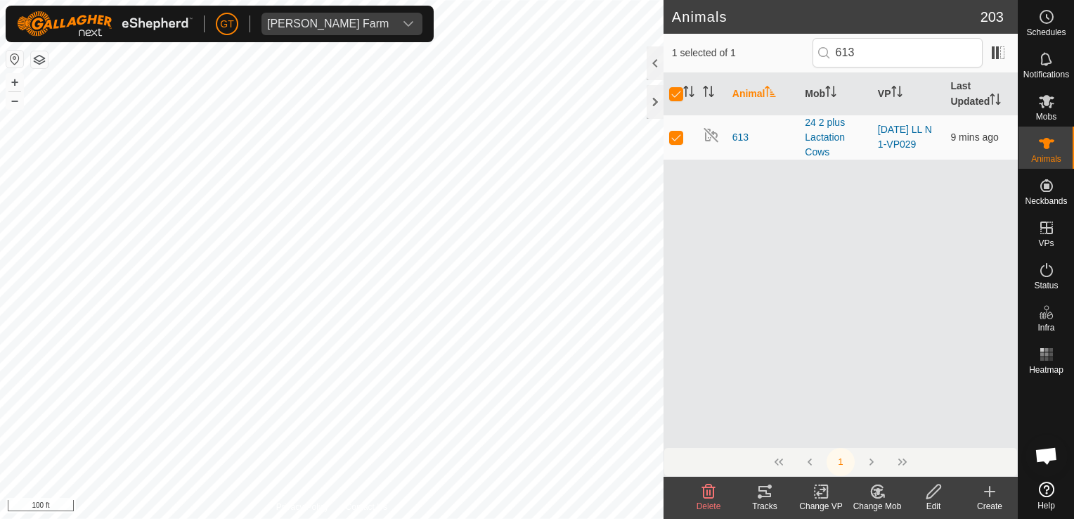
click at [537, 518] on html "[PERSON_NAME] Farm Schedules Notifications Mobs Animals Neckbands VPs Status In…" at bounding box center [537, 259] width 1074 height 519
click at [678, 138] on p-checkbox at bounding box center [676, 136] width 14 height 11
checkbox input "false"
click at [663, 361] on div "Animals 203 0 selected of 1 613 Animal Mob VP Last Updated 613 24 2 plus Lactat…" at bounding box center [509, 259] width 1018 height 519
